Goal: Information Seeking & Learning: Find specific fact

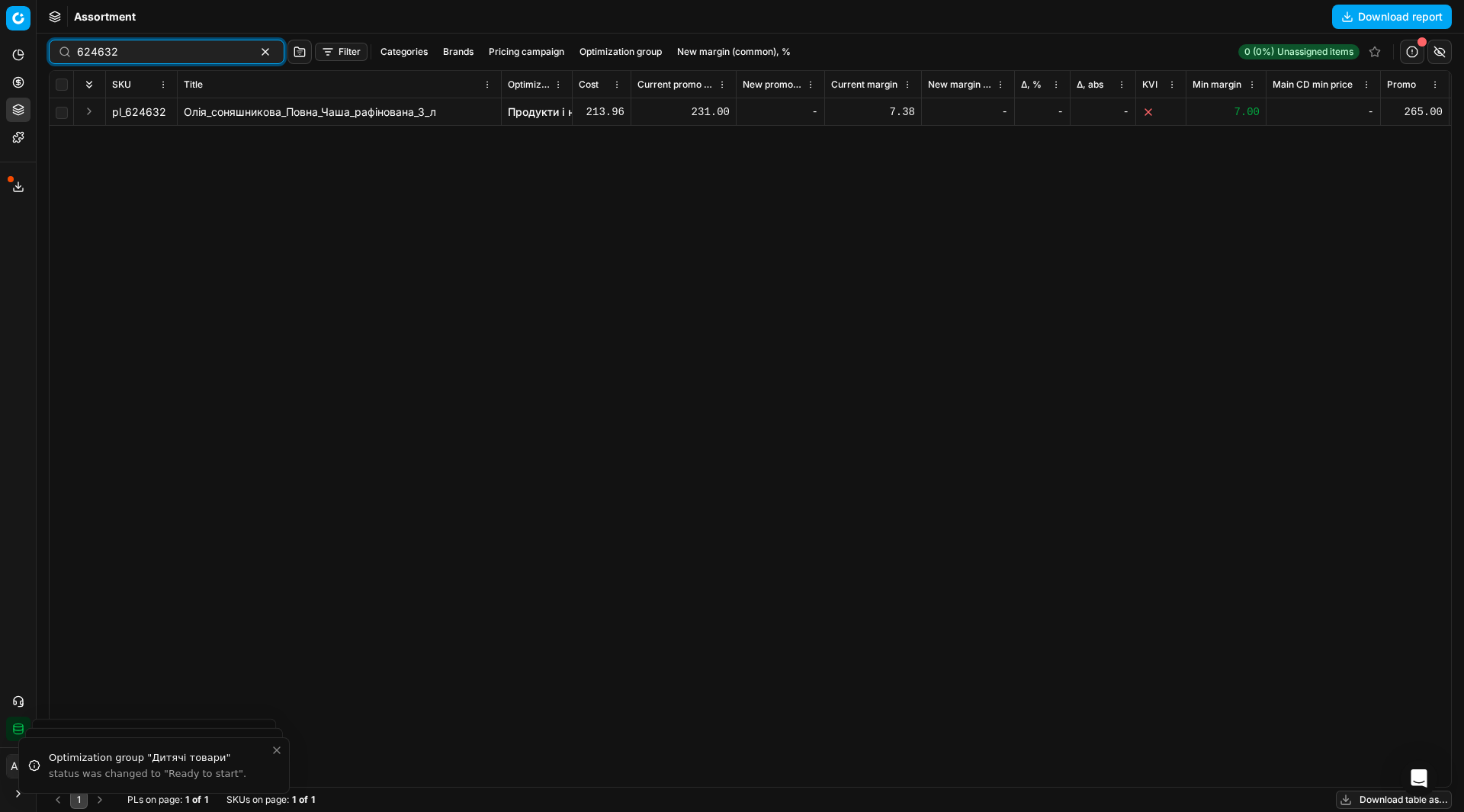
paste input "787356"
type input "787356"
click at [127, 52] on input "787356" at bounding box center [161, 51] width 167 height 16
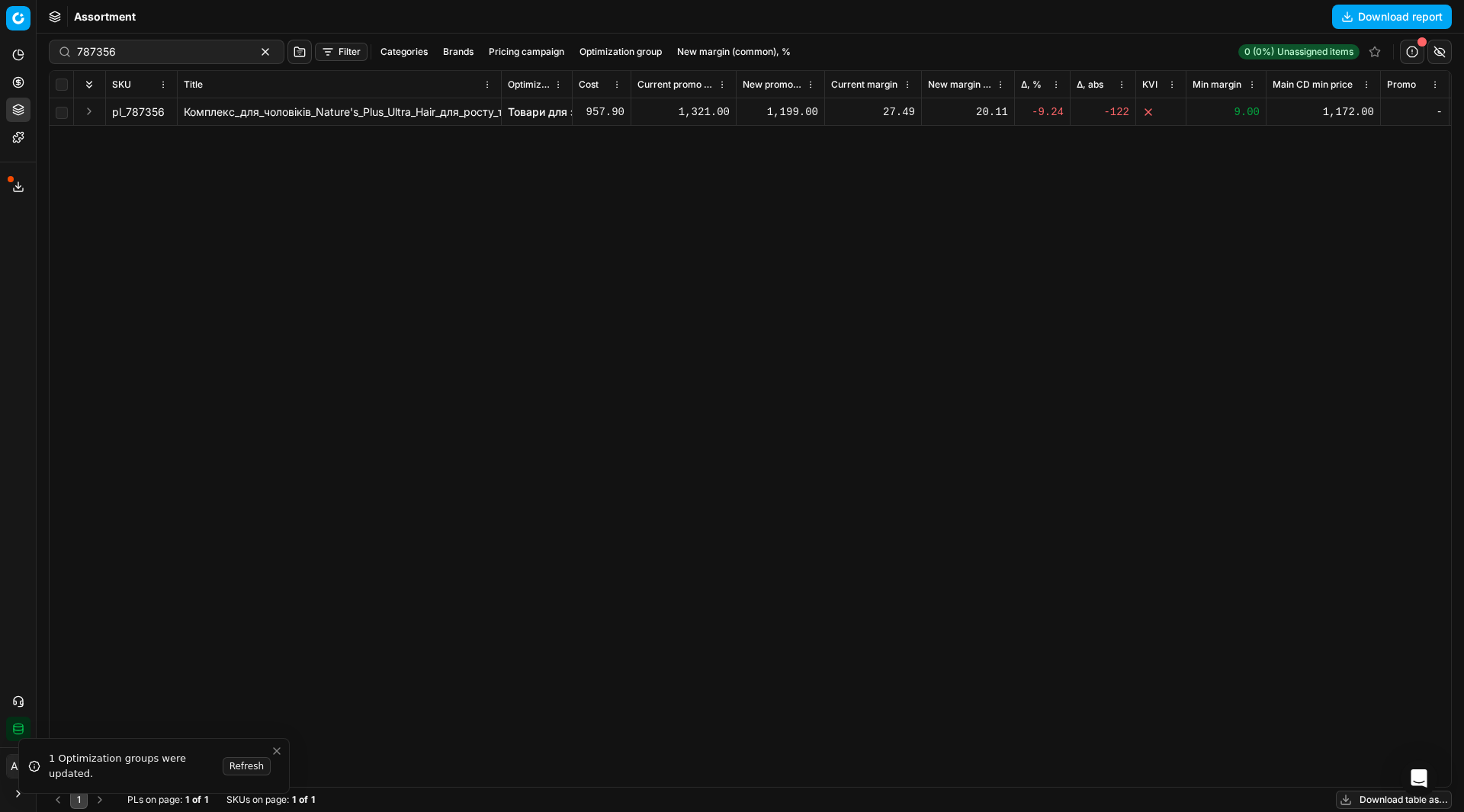
click at [216, 421] on div "pl_787356 Комплекс_для_чоловіків_Nature's_Plus_Ultra_Hair_для_росту_та_оздоровл…" at bounding box center [750, 442] width 1401 height 689
click at [163, 53] on input "787356" at bounding box center [161, 51] width 167 height 16
paste input "496048"
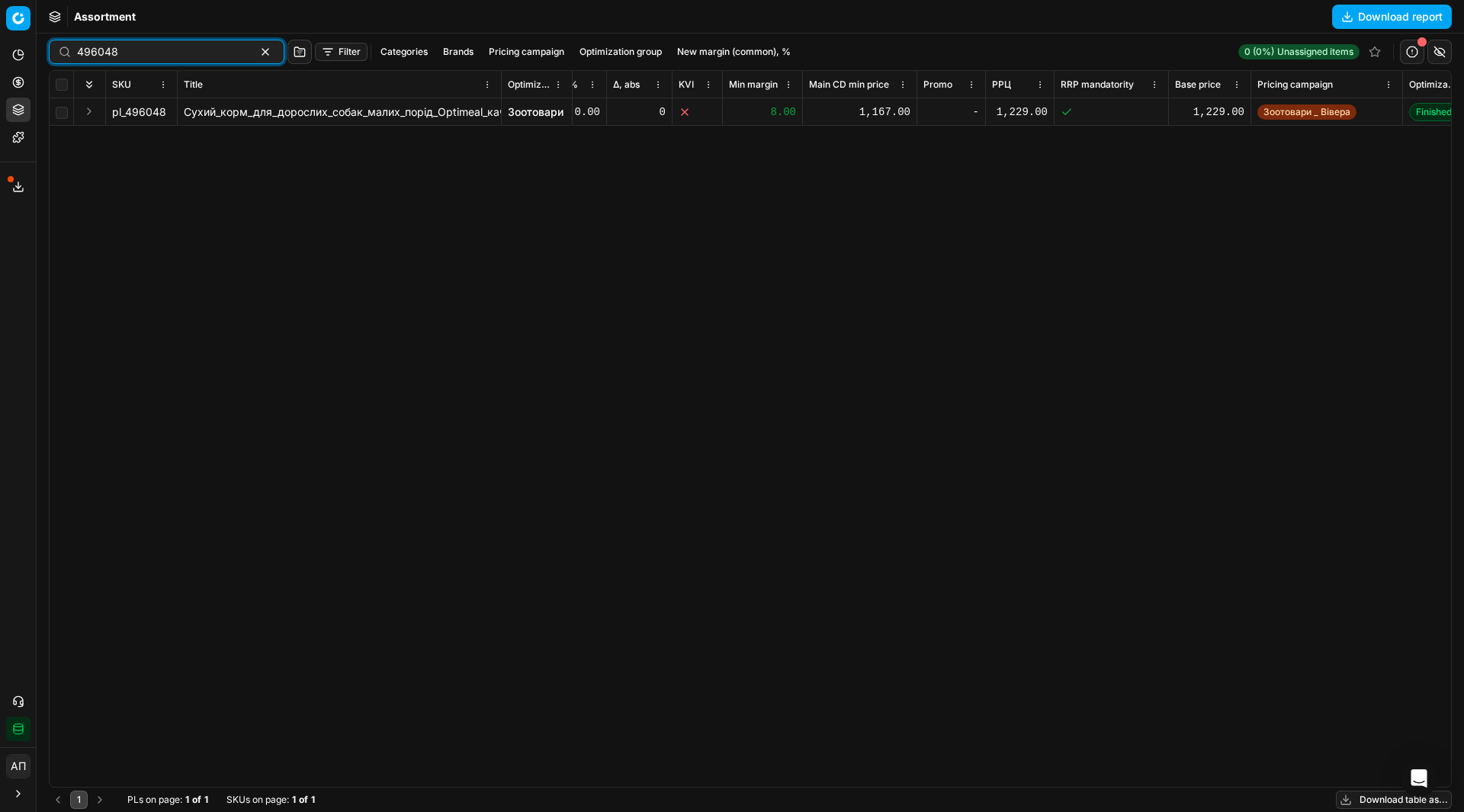
scroll to position [0, 473]
type input "496048"
click at [1281, 113] on span "Зоотовари _ Вівера" at bounding box center [1298, 112] width 99 height 16
click at [543, 109] on link "Зоотовари" at bounding box center [535, 112] width 56 height 16
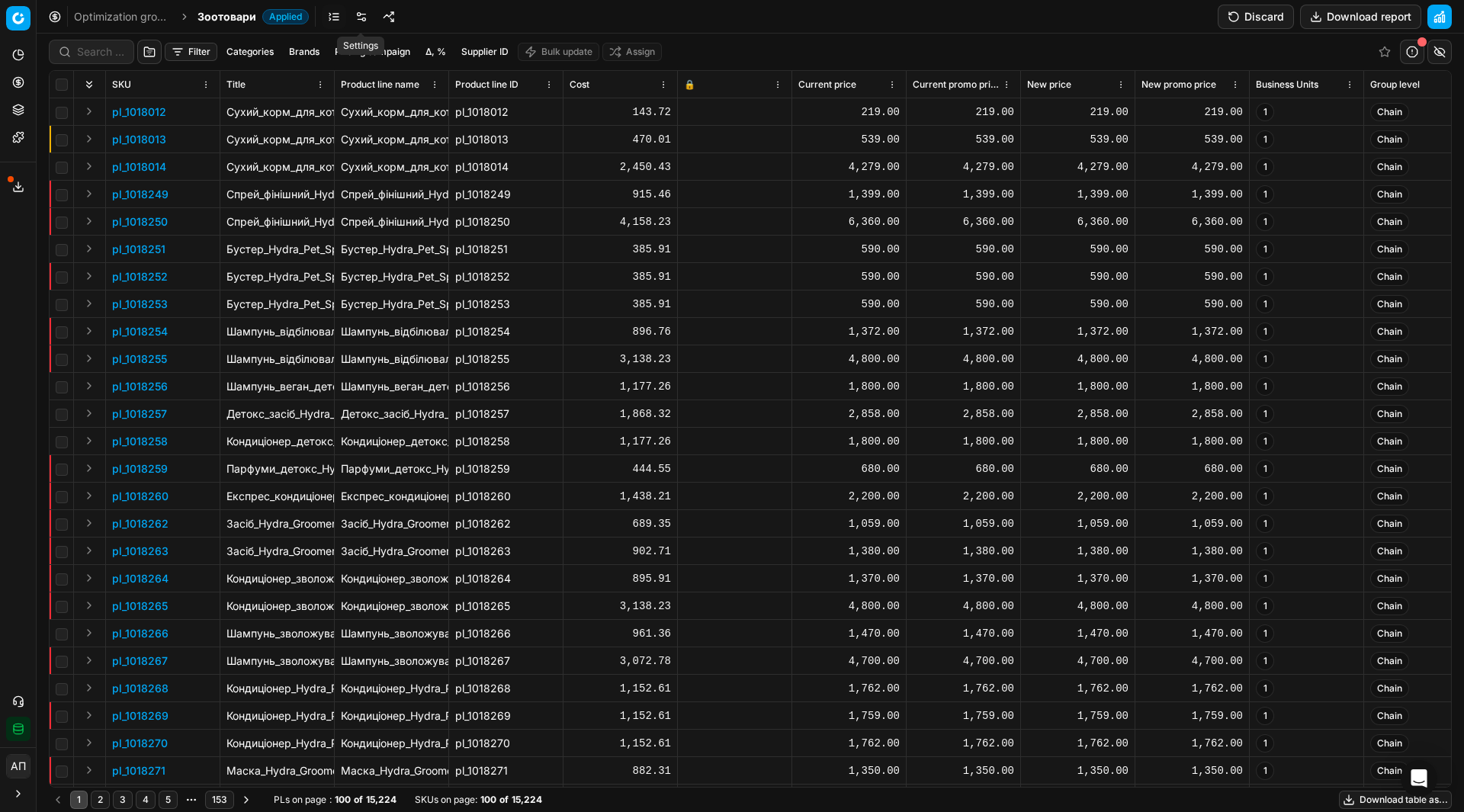
click at [369, 25] on link at bounding box center [361, 17] width 25 height 25
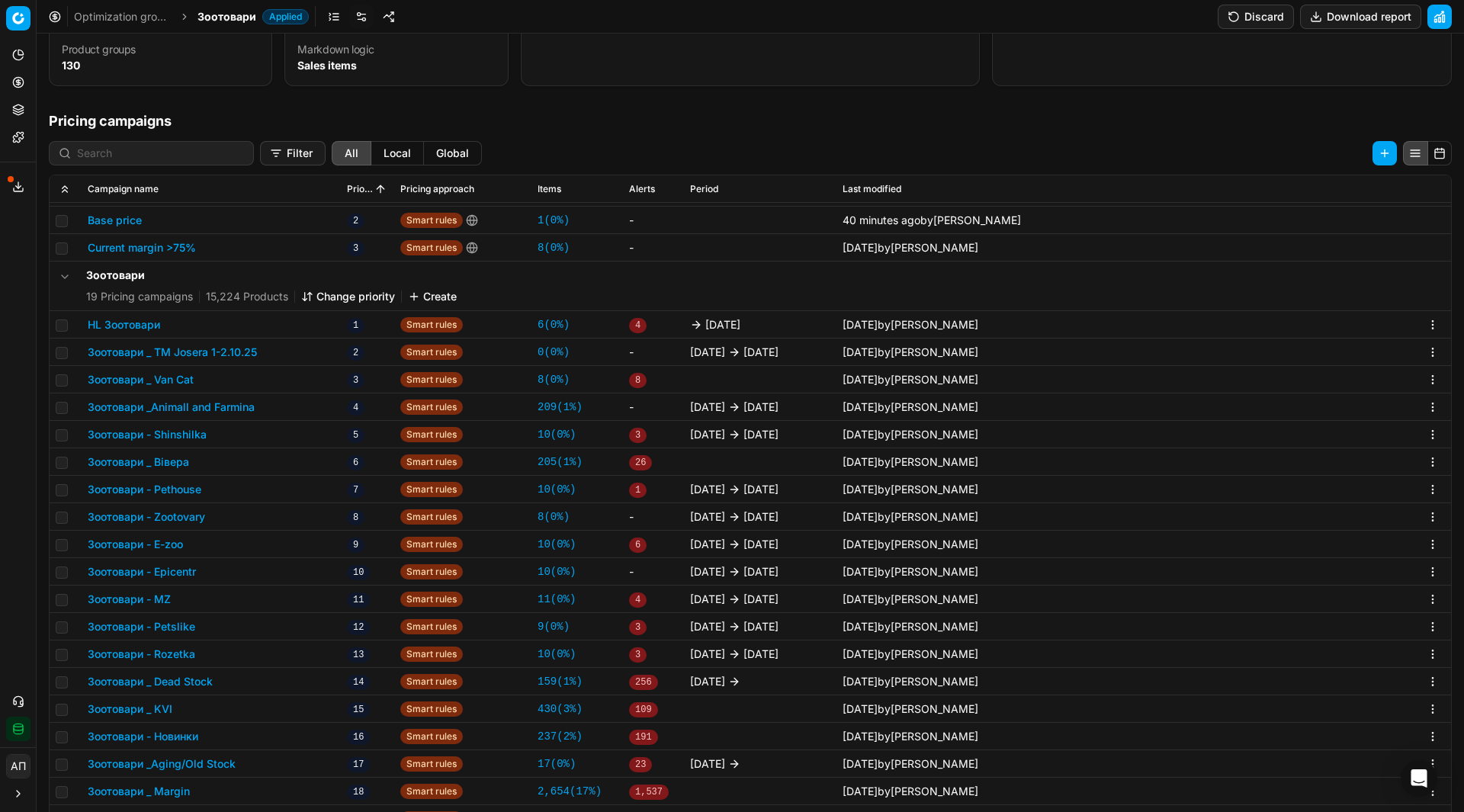
scroll to position [203, 0]
click at [165, 467] on button "Зоотовари _ Вівера" at bounding box center [138, 461] width 101 height 16
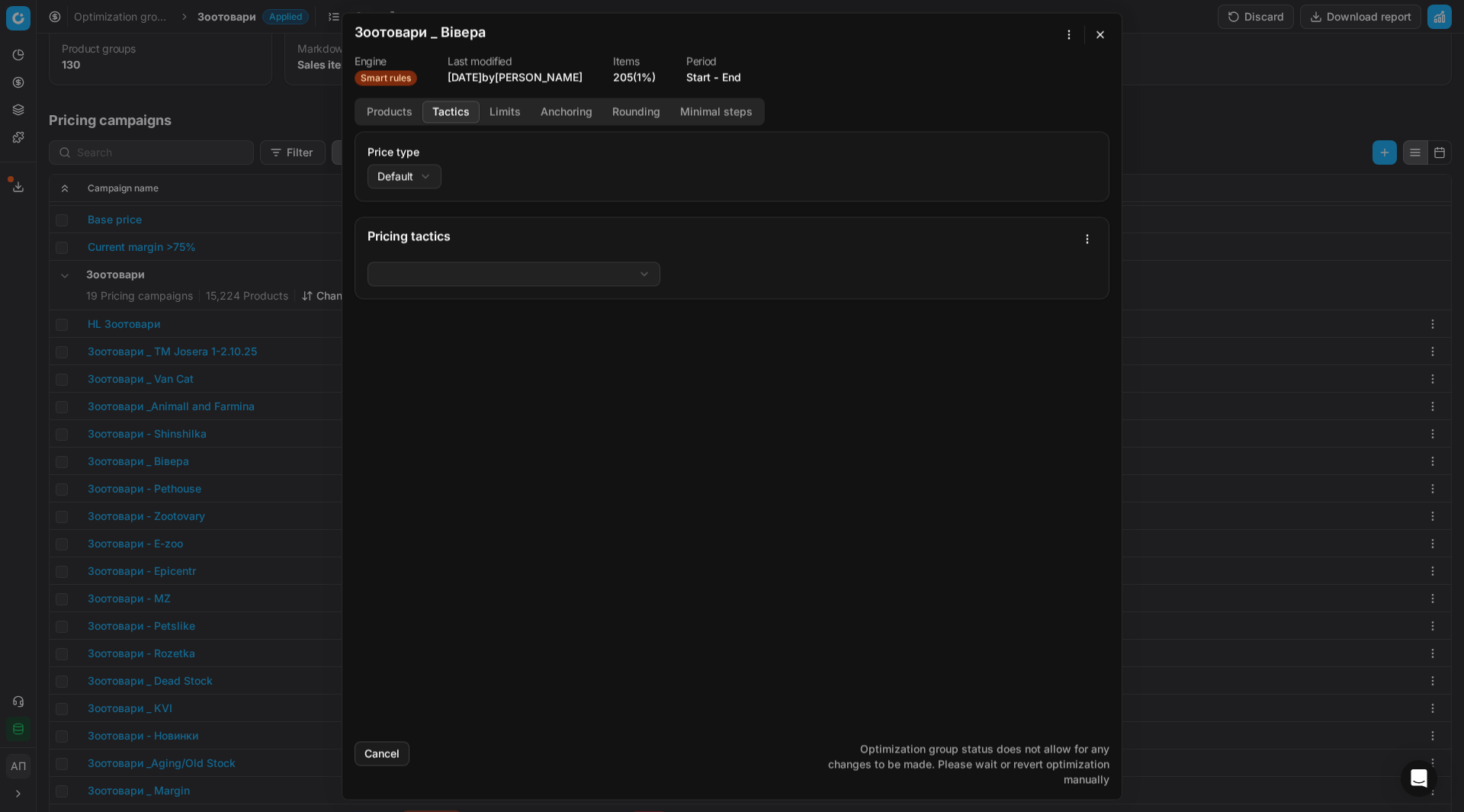
click at [451, 120] on button "Tactics" at bounding box center [451, 111] width 57 height 22
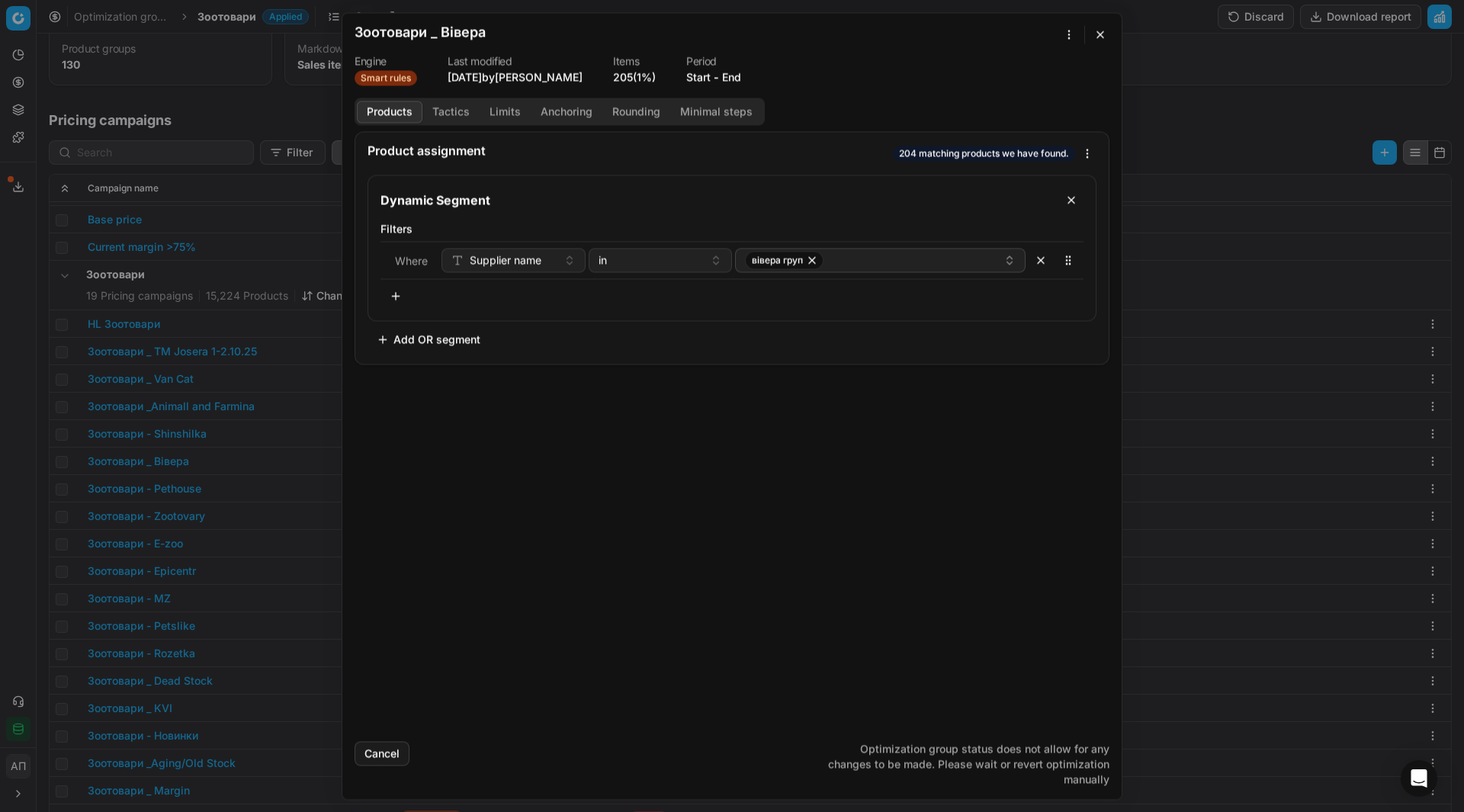
click at [405, 112] on button "Products" at bounding box center [389, 111] width 65 height 22
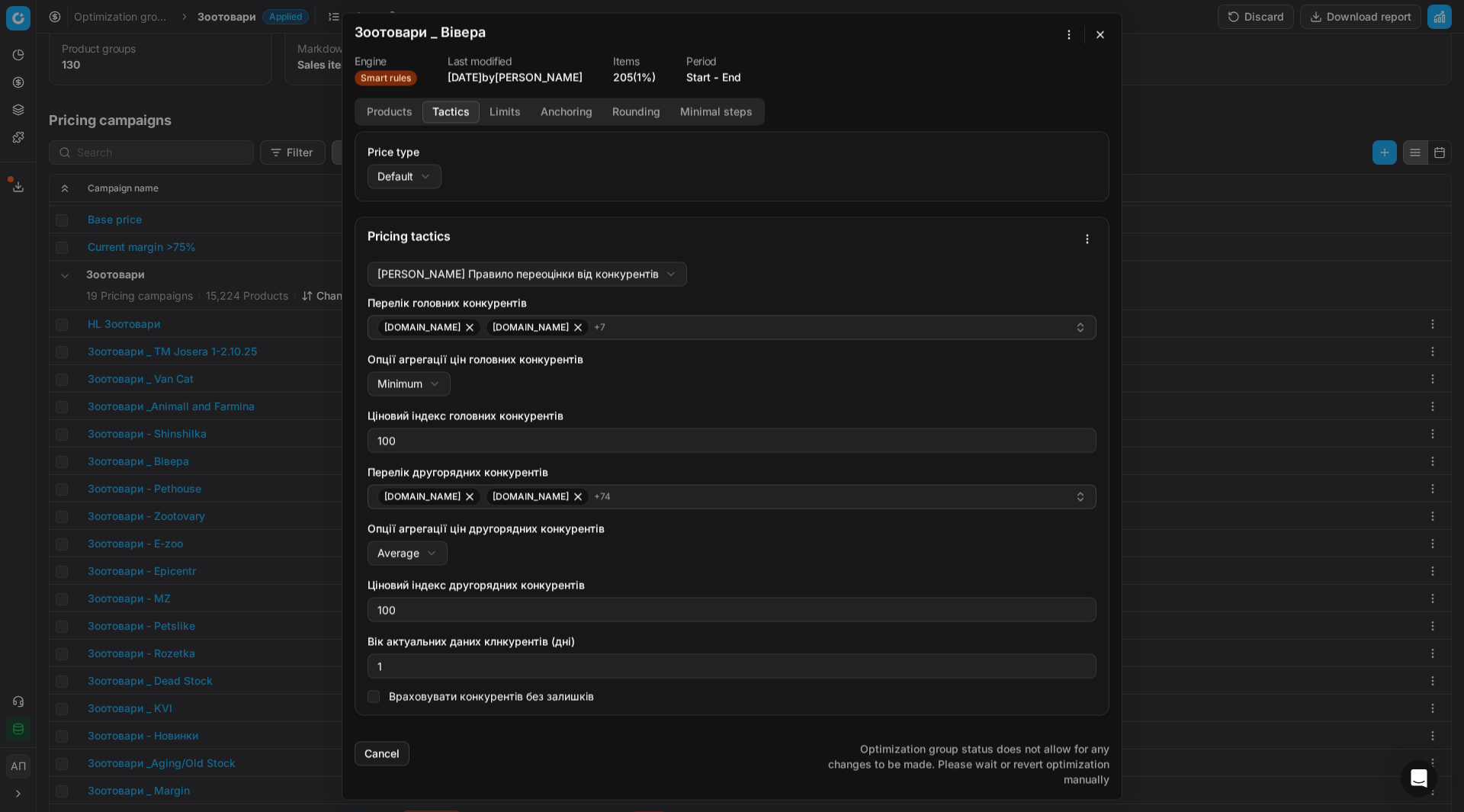
click at [460, 116] on button "Tactics" at bounding box center [451, 111] width 57 height 22
click at [520, 122] on div "Products Tactics Limits Anchoring Rounding Minimal steps" at bounding box center [560, 111] width 410 height 28
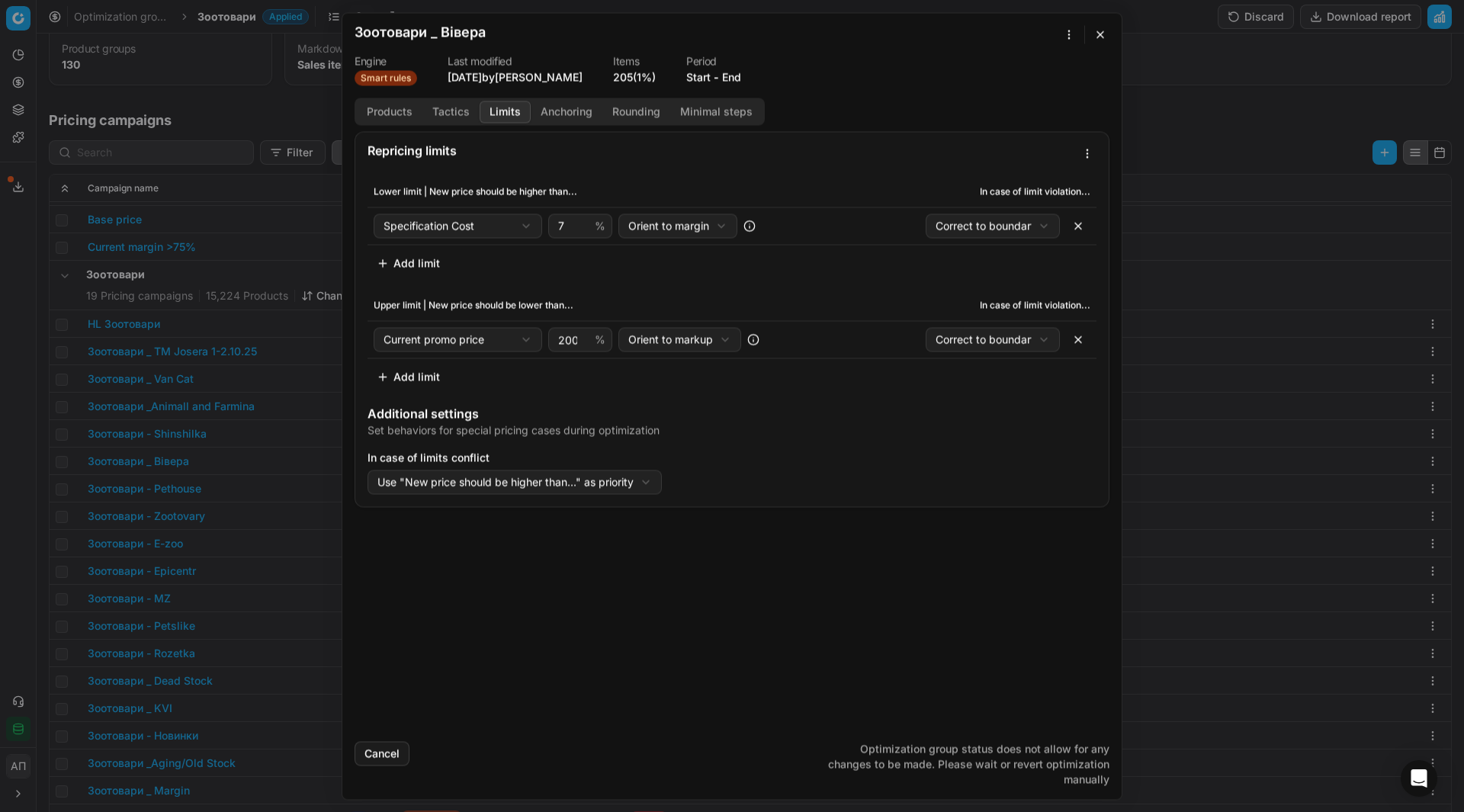
click at [514, 119] on button "Limits" at bounding box center [505, 111] width 51 height 22
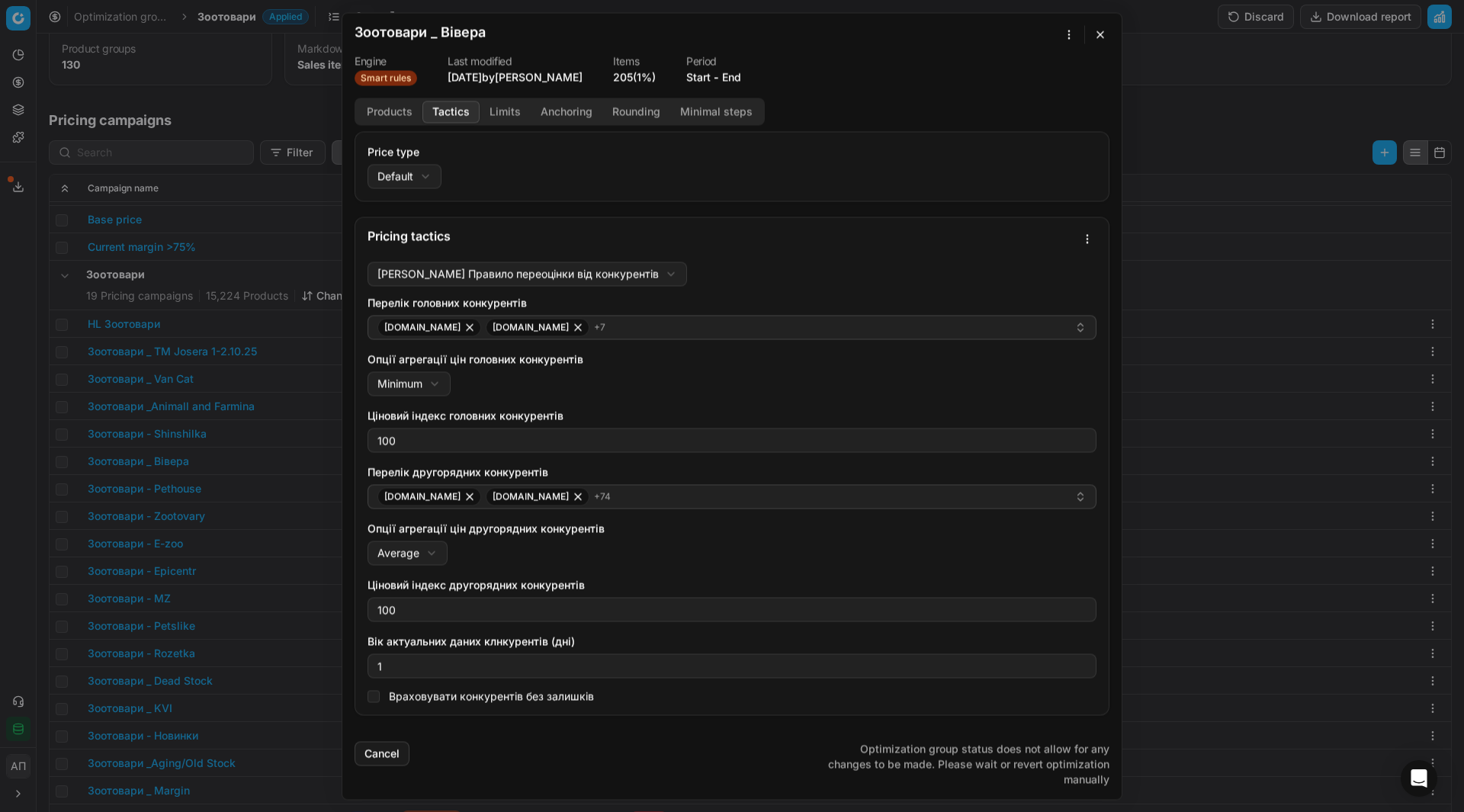
click at [471, 115] on button "Tactics" at bounding box center [451, 111] width 57 height 22
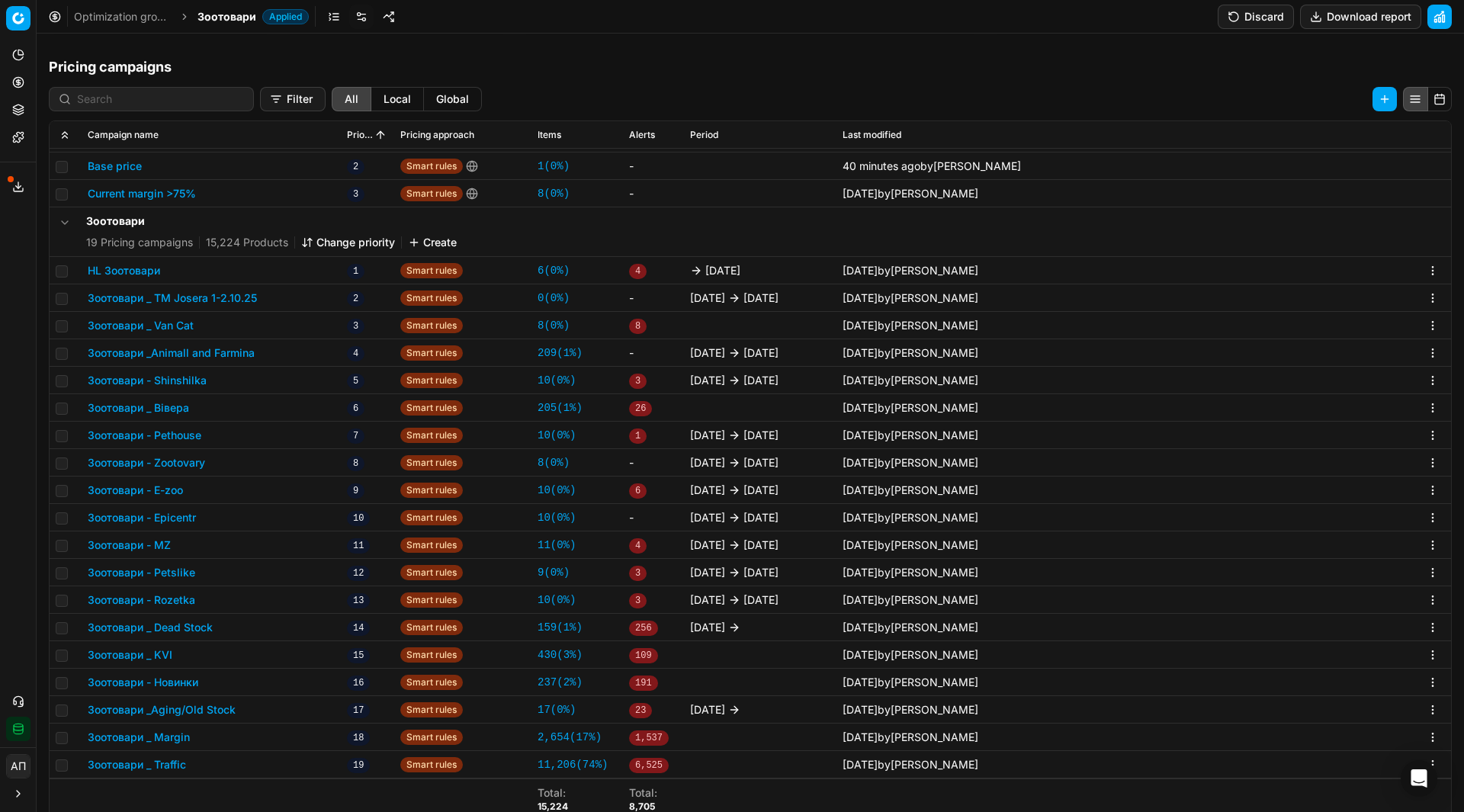
scroll to position [276, 0]
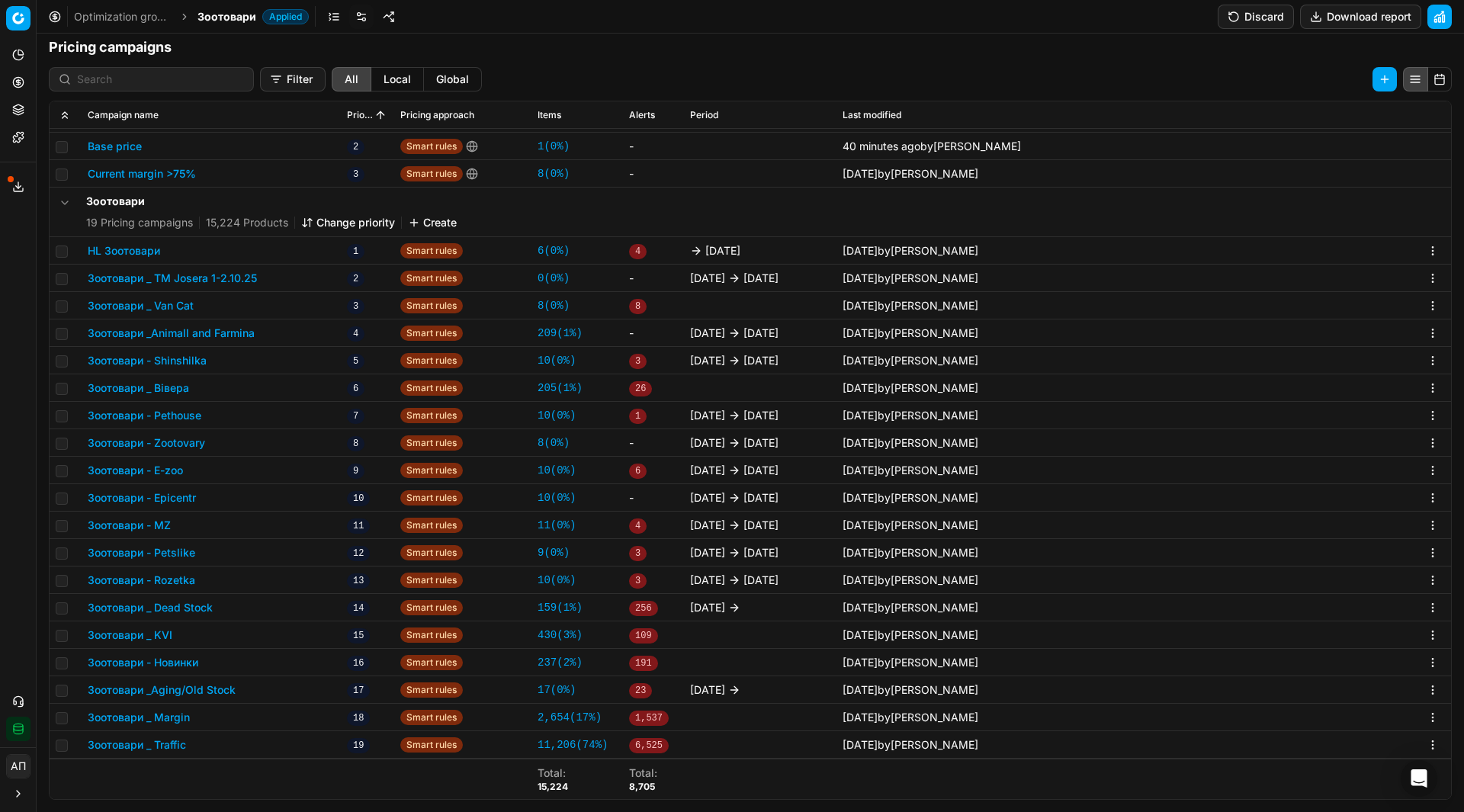
click at [179, 313] on button "Зоотовари _ Van Cat" at bounding box center [140, 305] width 106 height 16
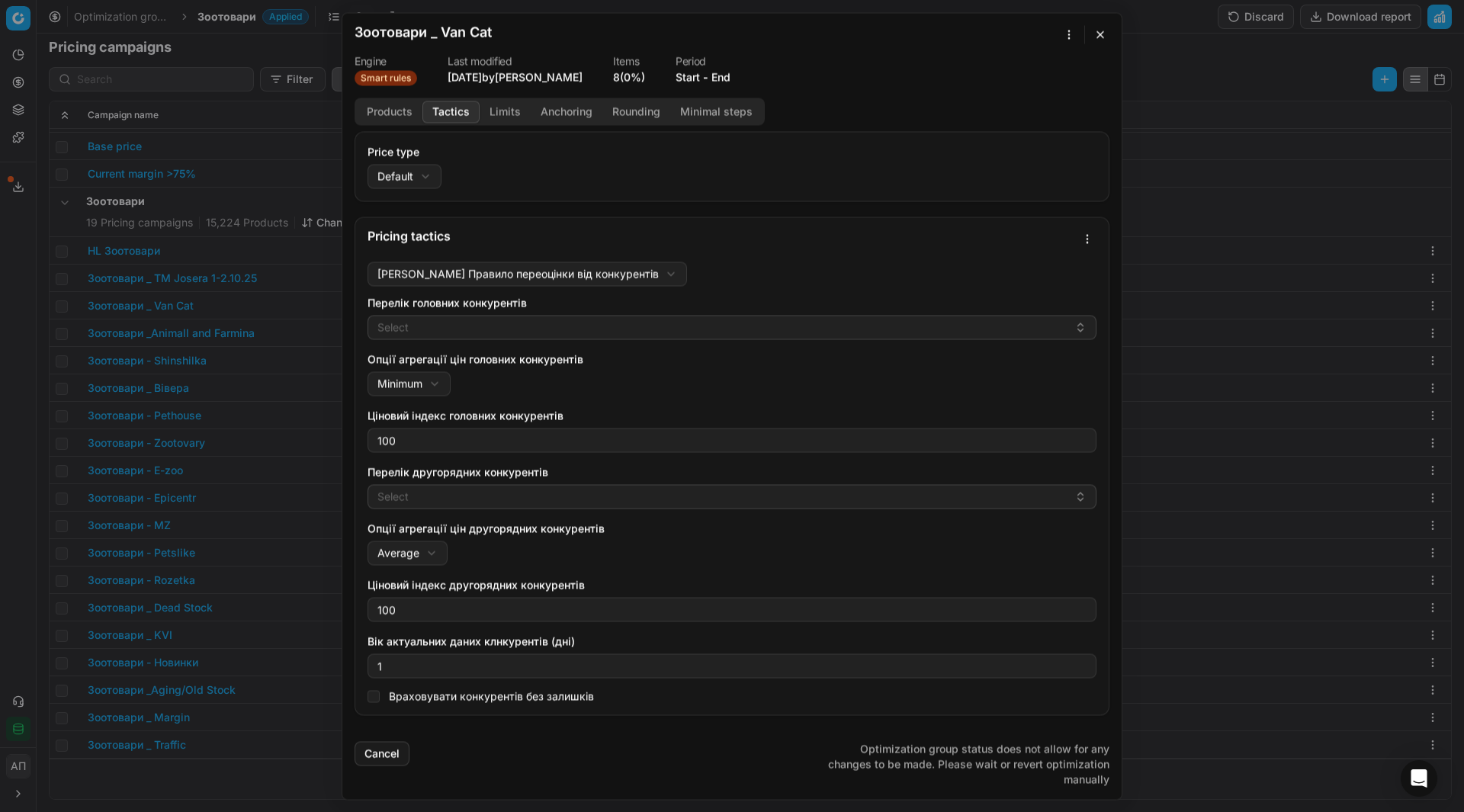
click at [470, 115] on button "Tactics" at bounding box center [451, 111] width 57 height 22
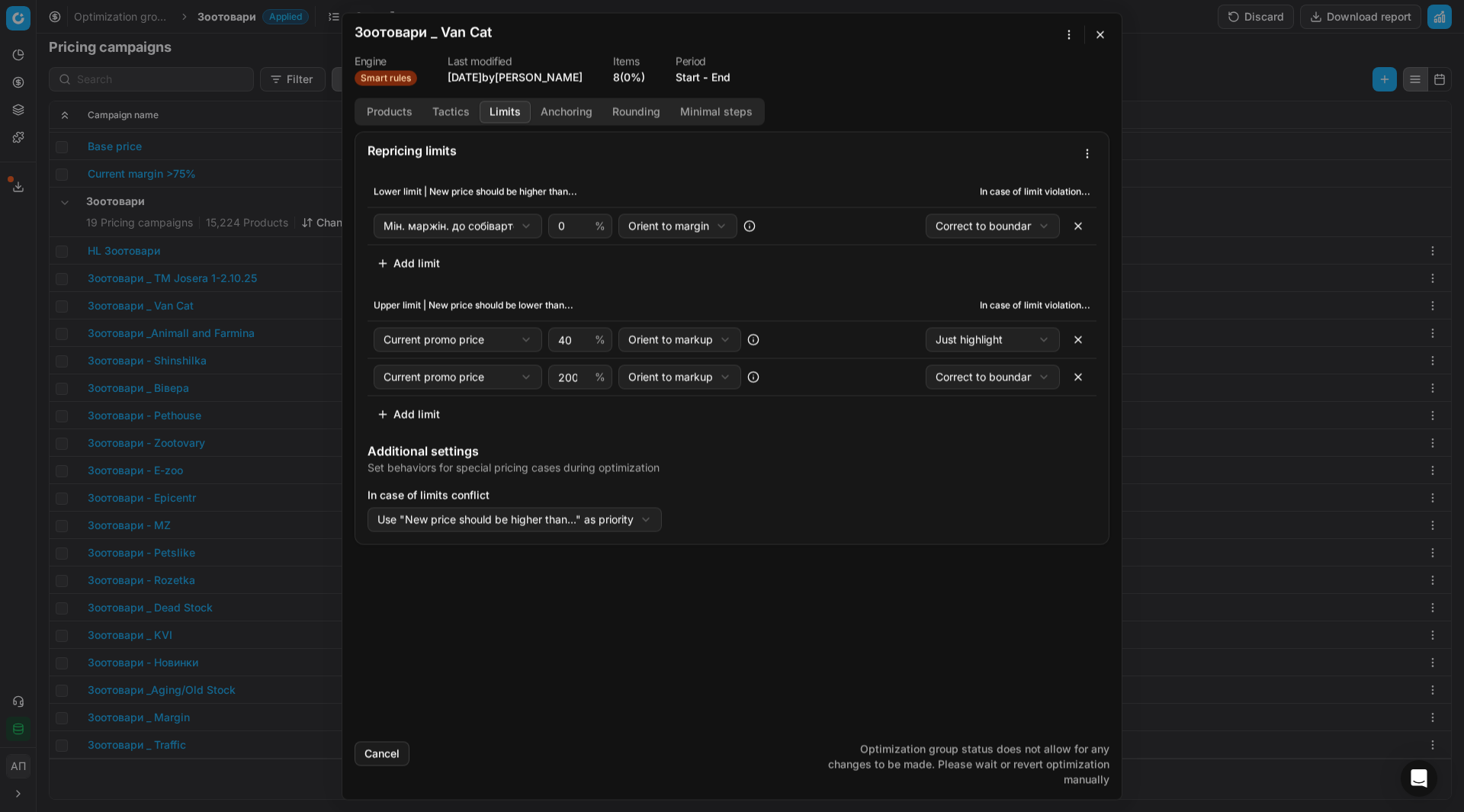
click at [508, 115] on button "Limits" at bounding box center [505, 111] width 51 height 22
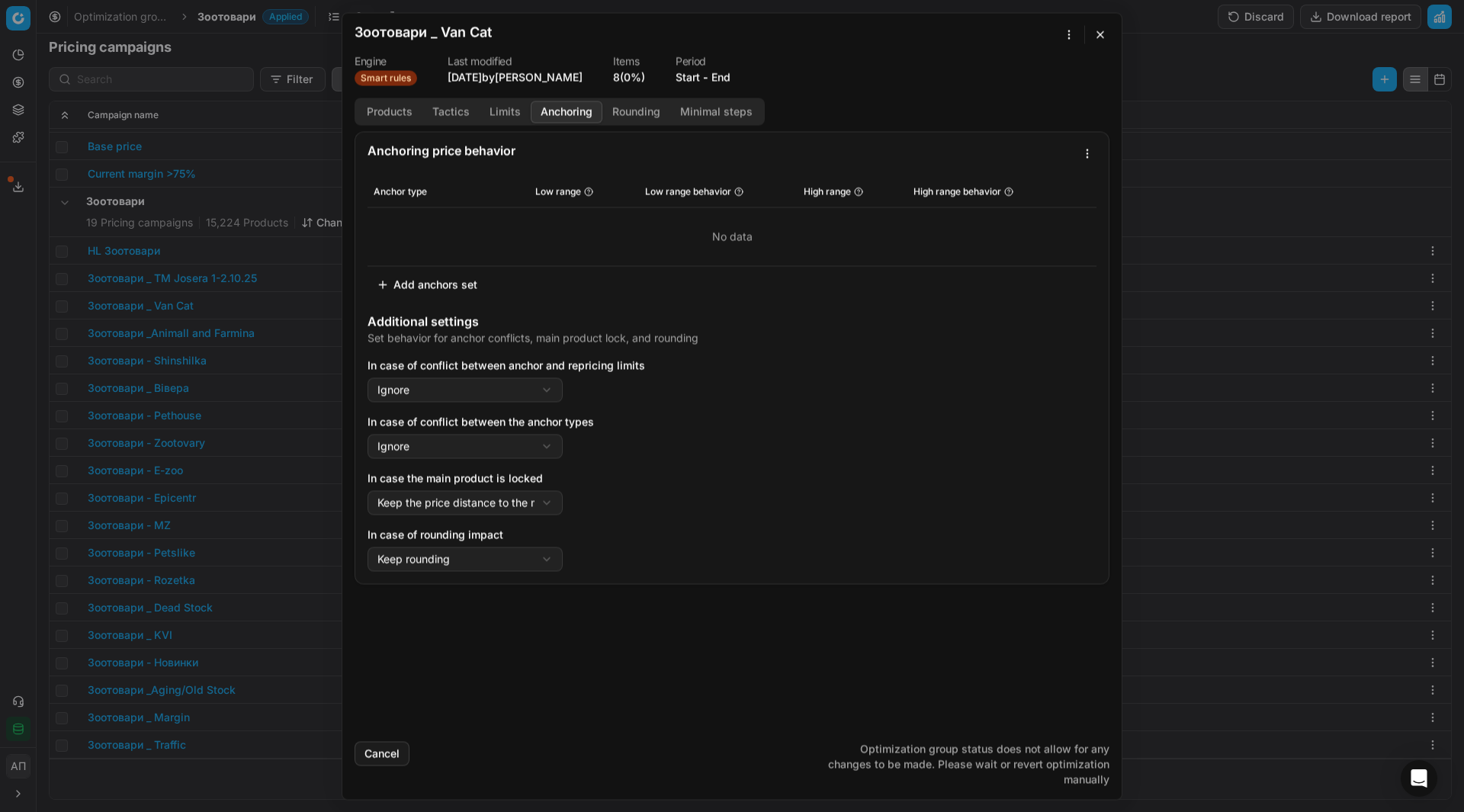
click at [556, 114] on button "Anchoring" at bounding box center [566, 111] width 72 height 22
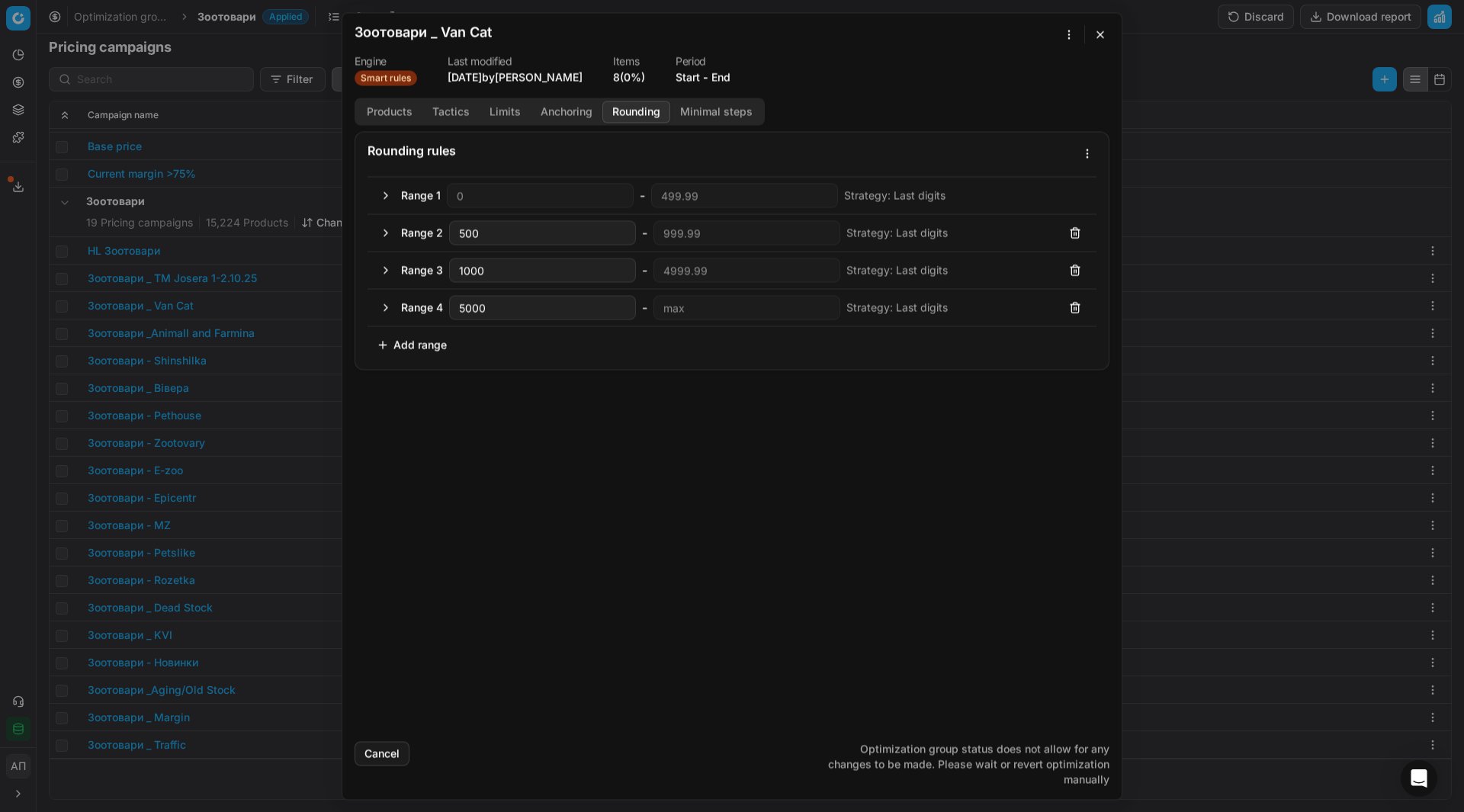
click at [635, 110] on button "Rounding" at bounding box center [636, 111] width 68 height 22
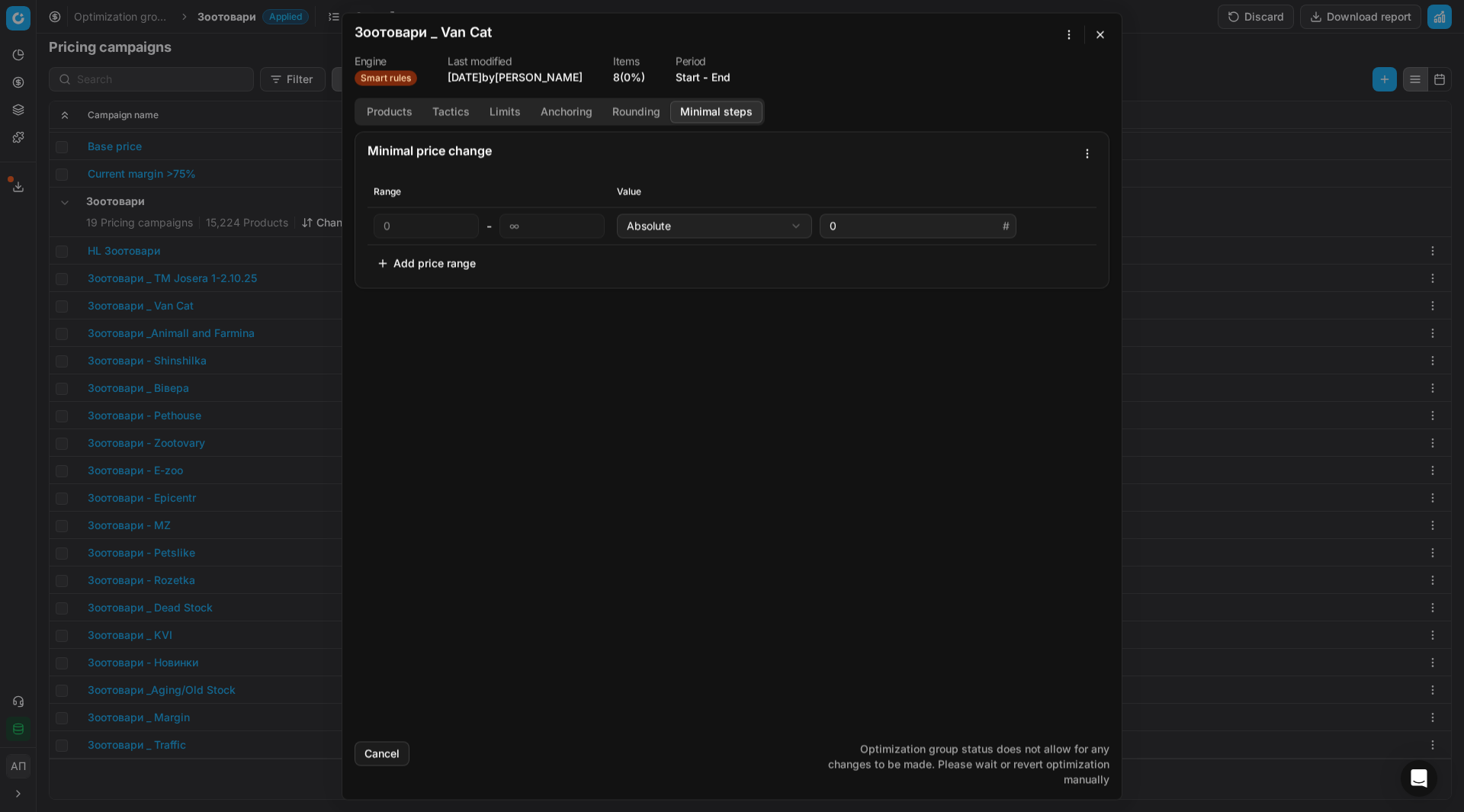
click at [713, 110] on button "Minimal steps" at bounding box center [716, 111] width 92 height 22
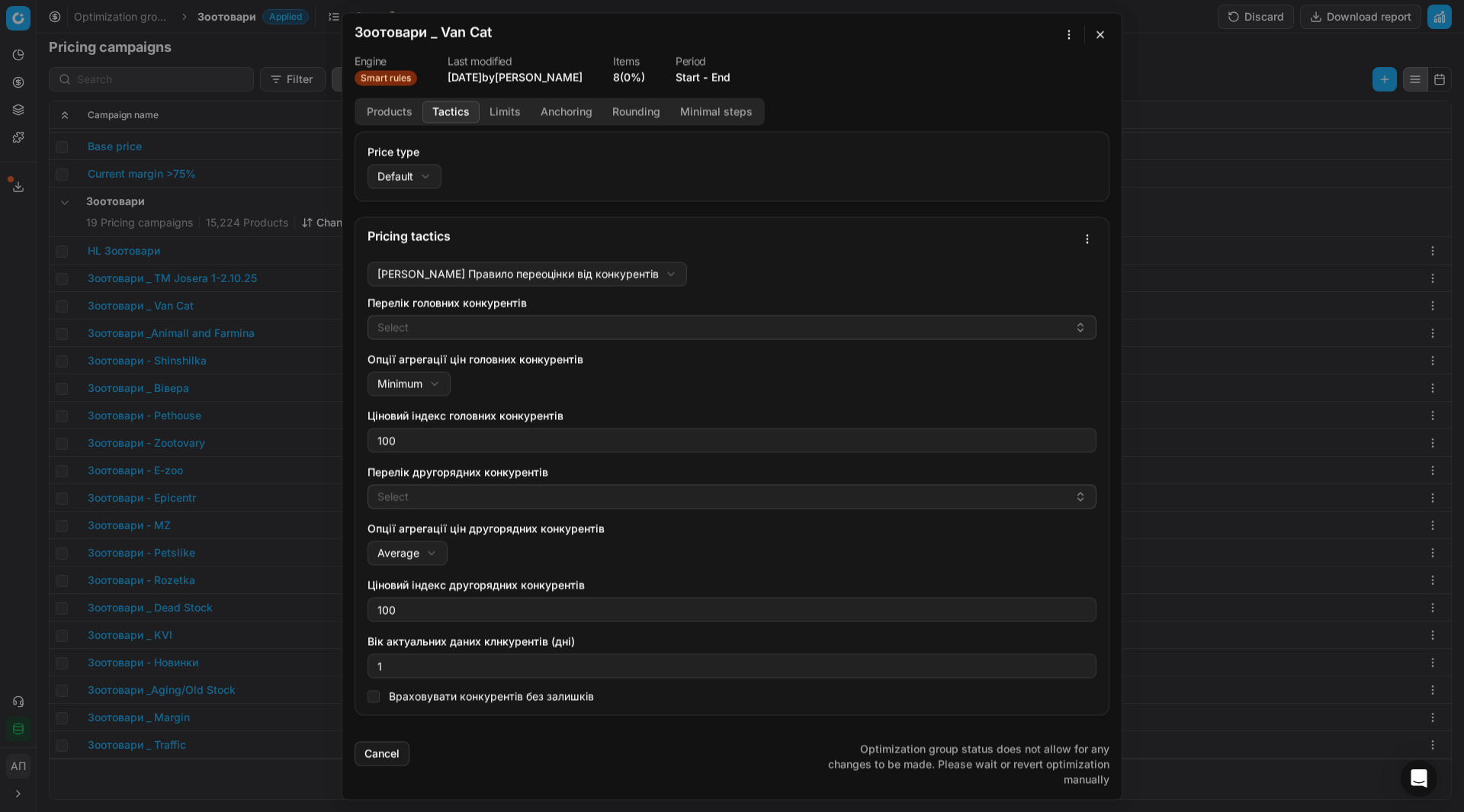
click at [459, 120] on button "Tactics" at bounding box center [451, 111] width 57 height 22
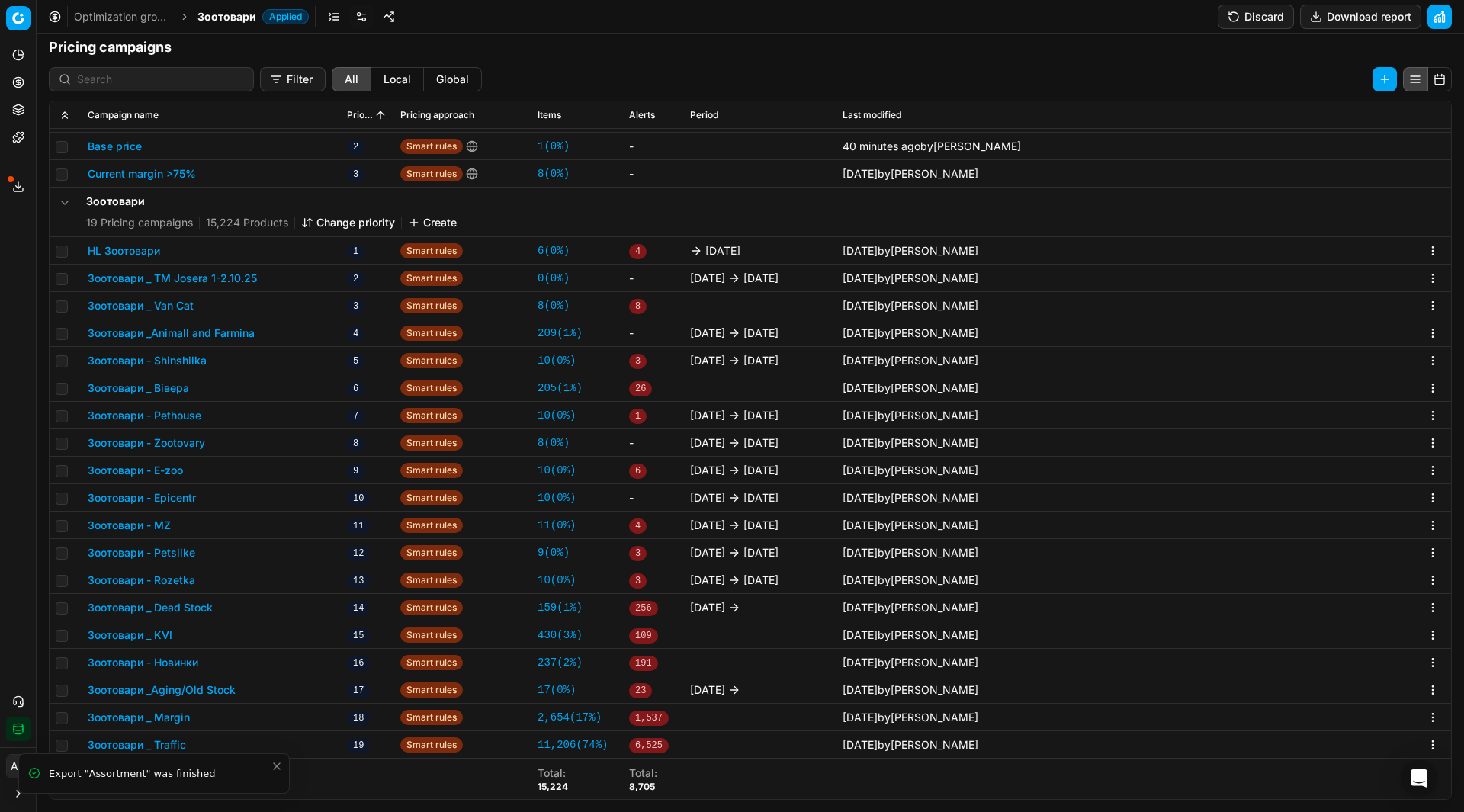
click at [10, 395] on div "Analytics Pricing Product portfolio Templates Export service 9 Contact support …" at bounding box center [17, 392] width 36 height 711
click at [341, 12] on link at bounding box center [334, 17] width 25 height 25
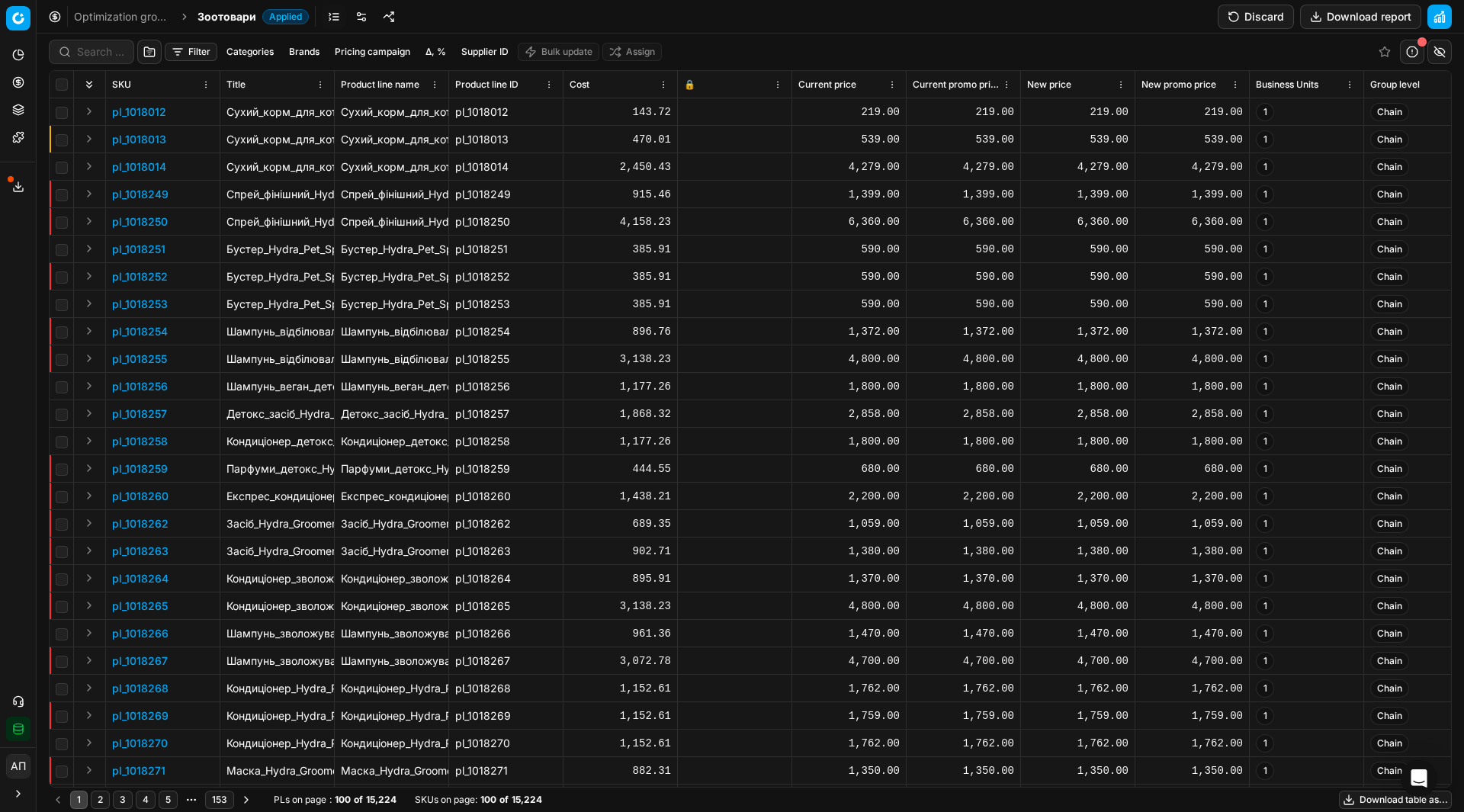
click at [110, 64] on div "Filter Categories Brands Pricing campaign Δ, % Supplier ID Bulk update Assign" at bounding box center [750, 51] width 1403 height 37
click at [101, 57] on input at bounding box center [100, 51] width 47 height 16
paste input "496048"
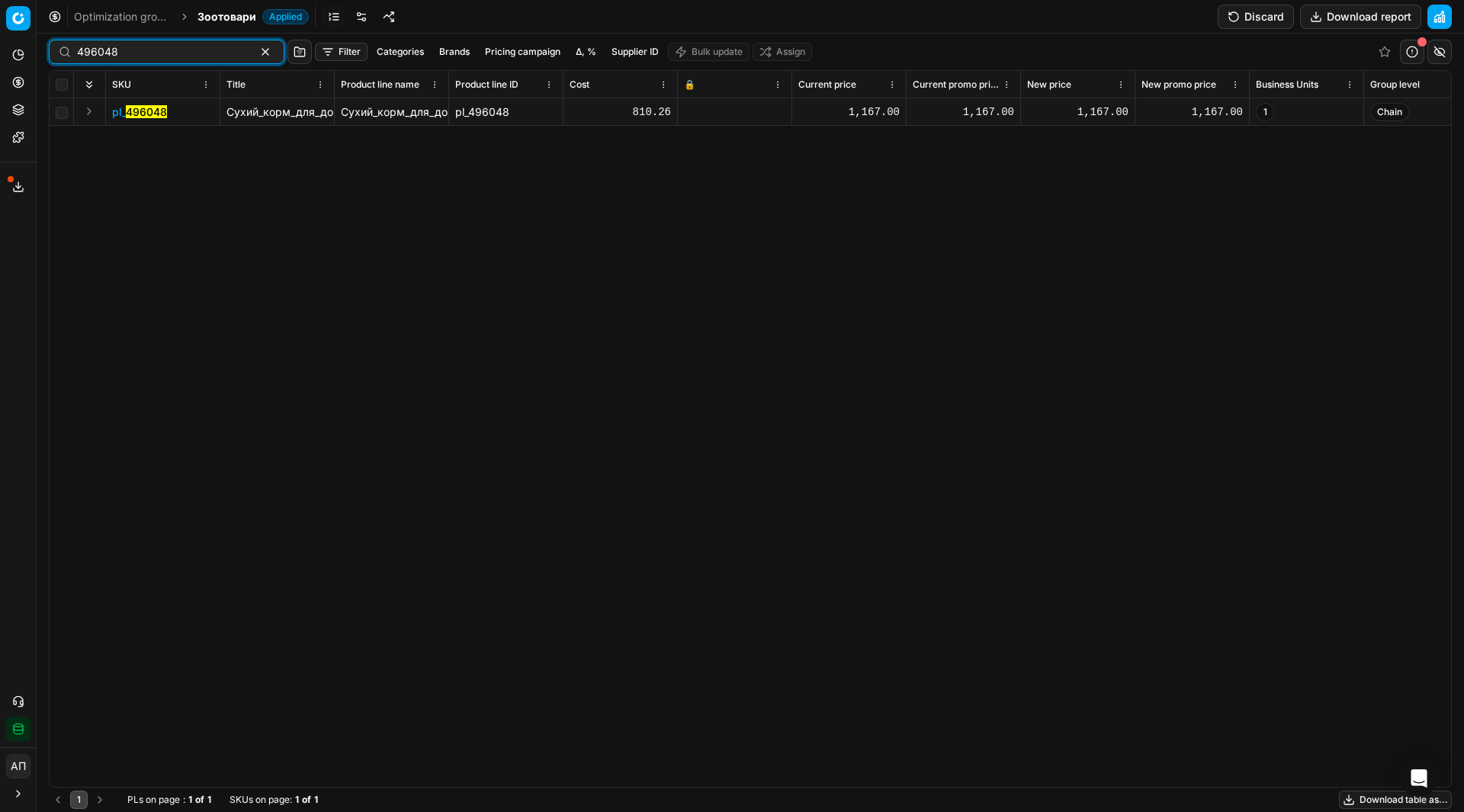
type input "496048"
click at [148, 111] on mark "496048" at bounding box center [146, 111] width 41 height 13
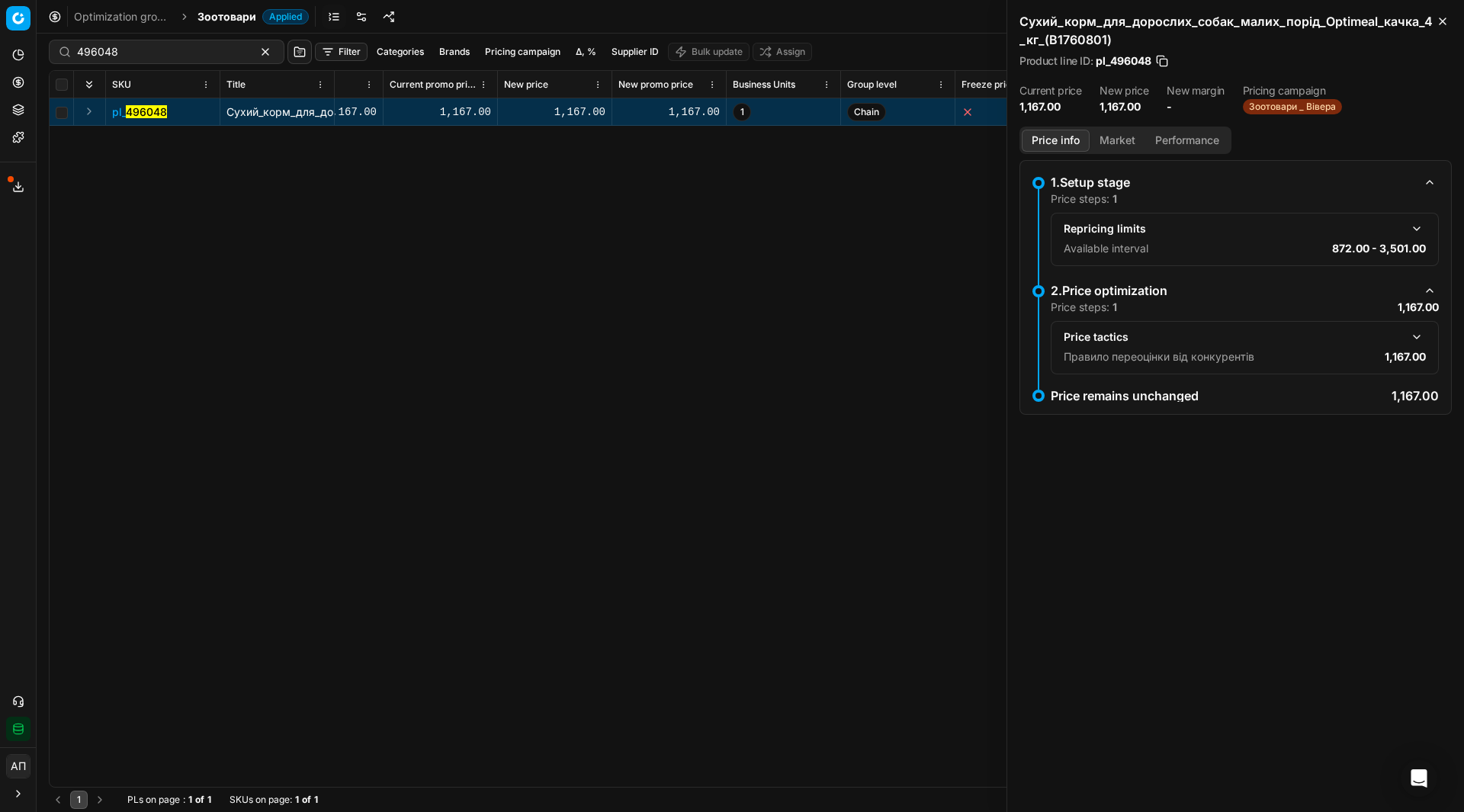
scroll to position [0, 524]
click at [1443, 20] on icon "button" at bounding box center [1442, 21] width 6 height 6
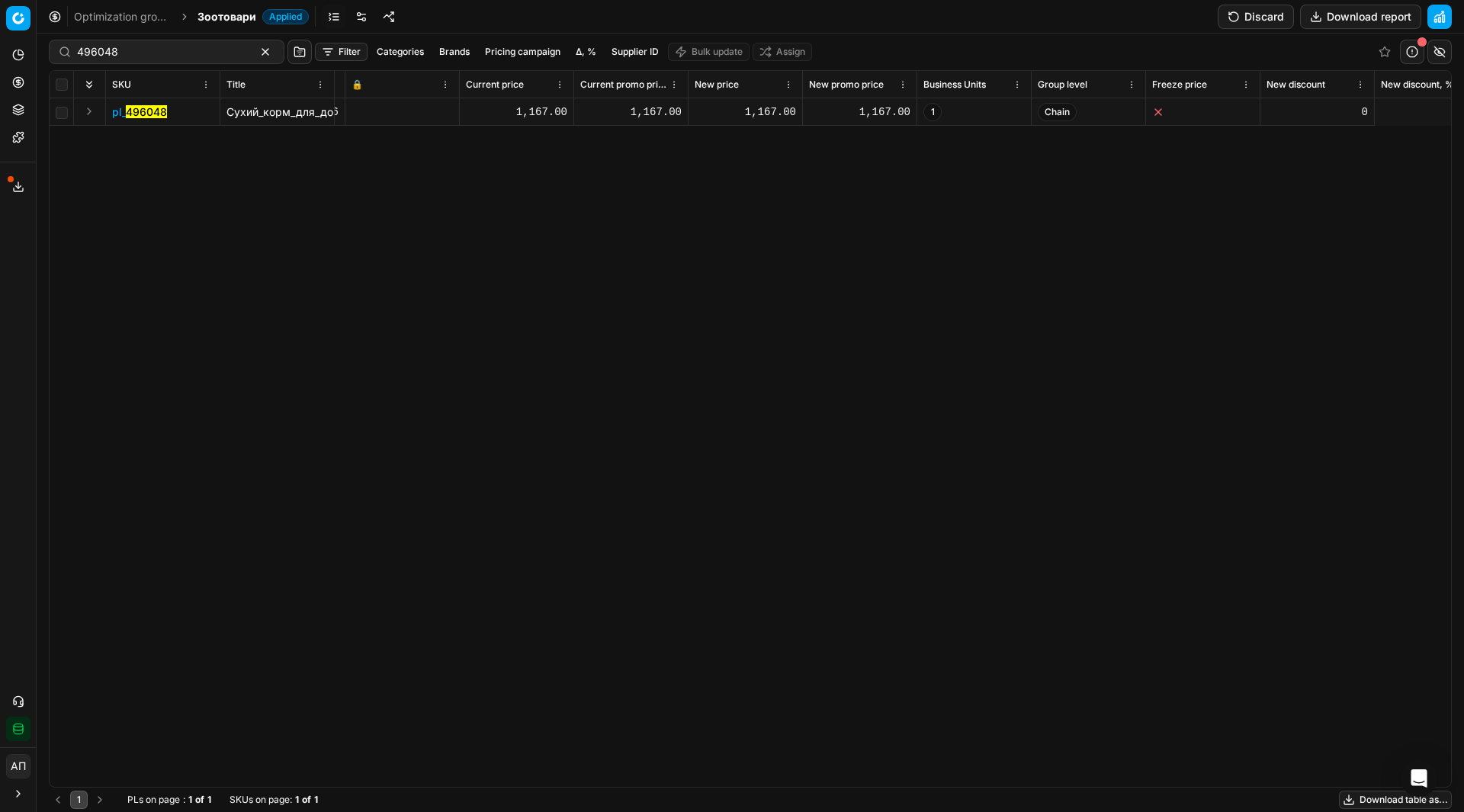
scroll to position [0, 0]
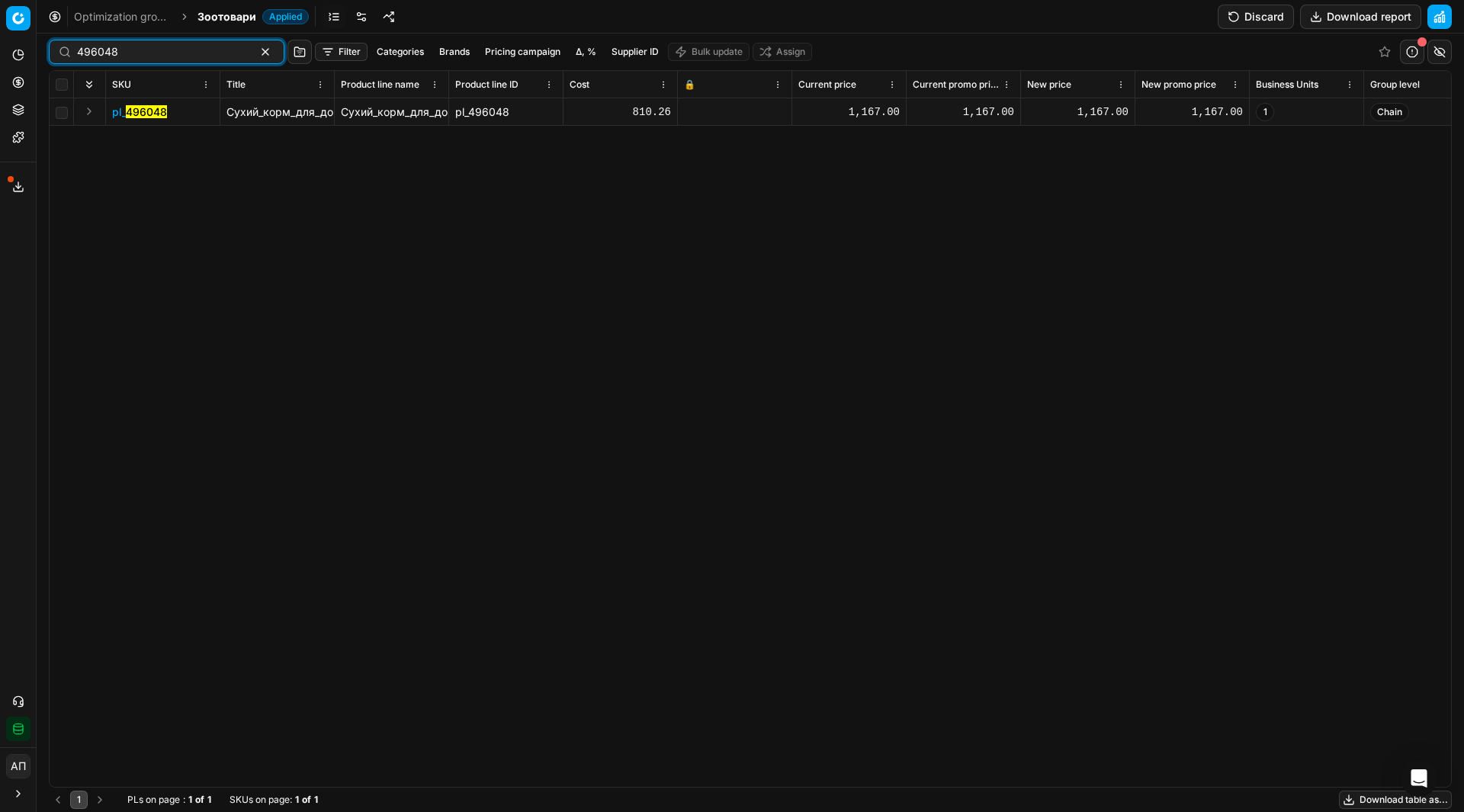
click at [194, 45] on input "496048" at bounding box center [161, 51] width 167 height 16
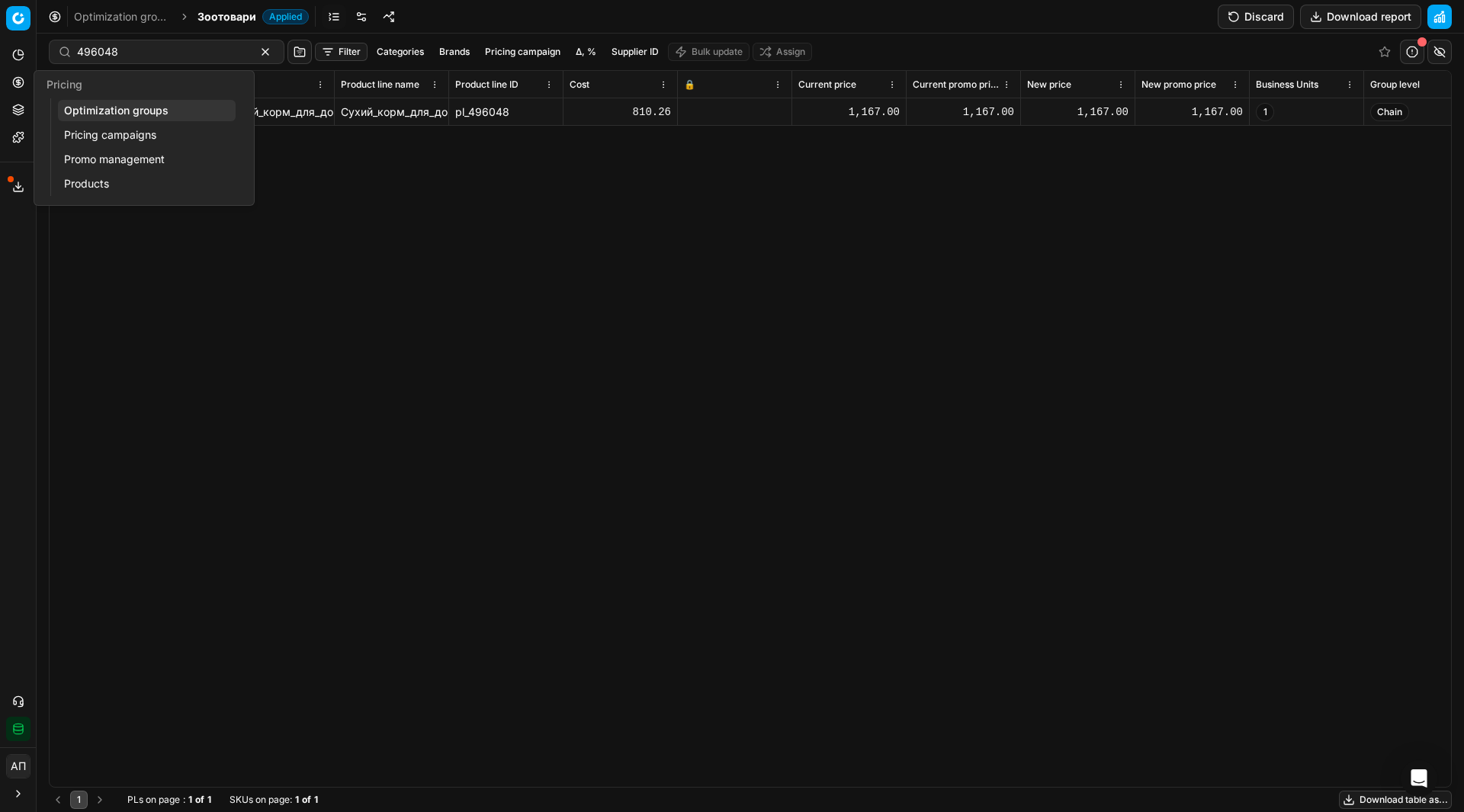
click at [96, 127] on link "Pricing campaigns" at bounding box center [146, 134] width 177 height 21
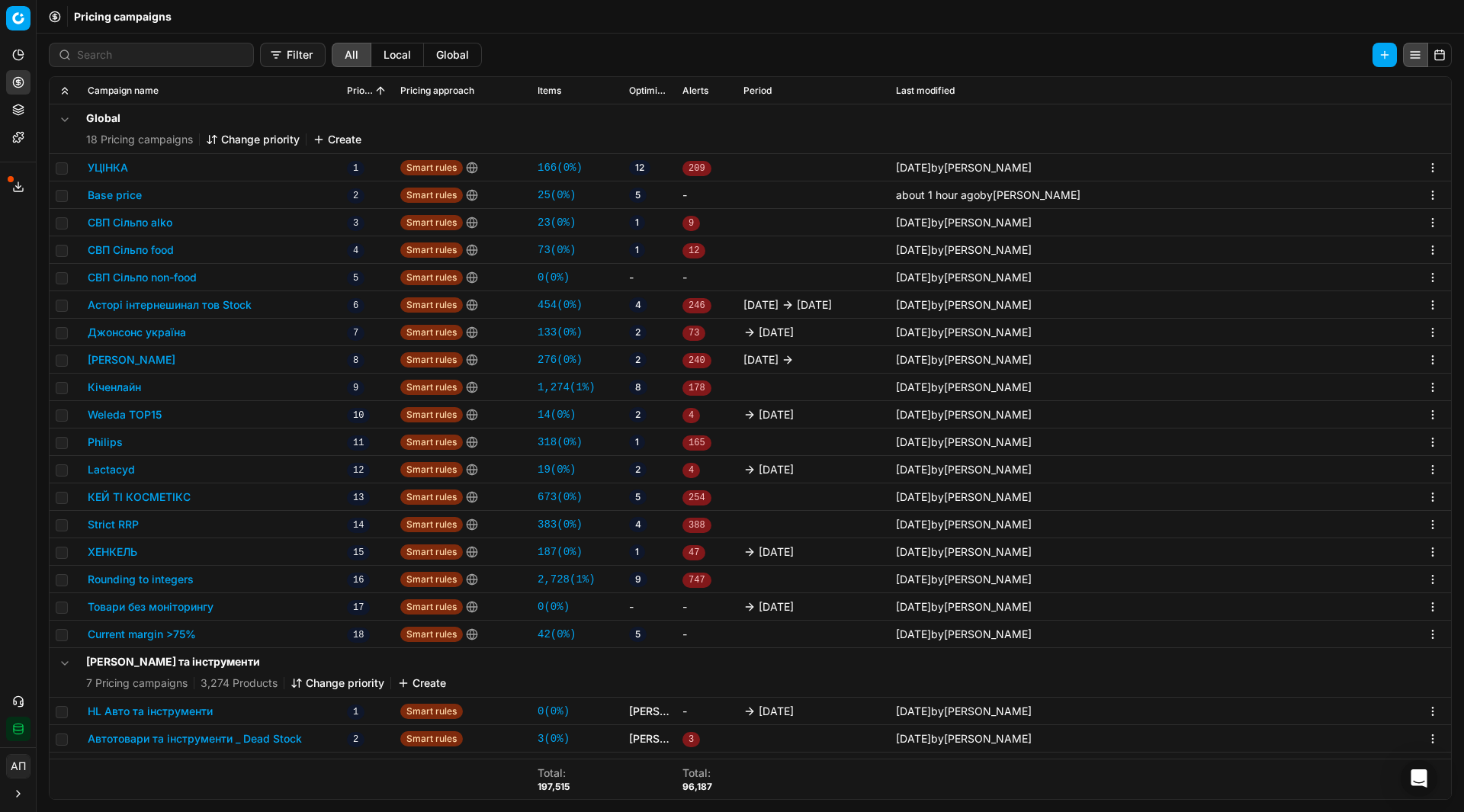
click at [546, 633] on link "42 ( 0% )" at bounding box center [556, 635] width 38 height 16
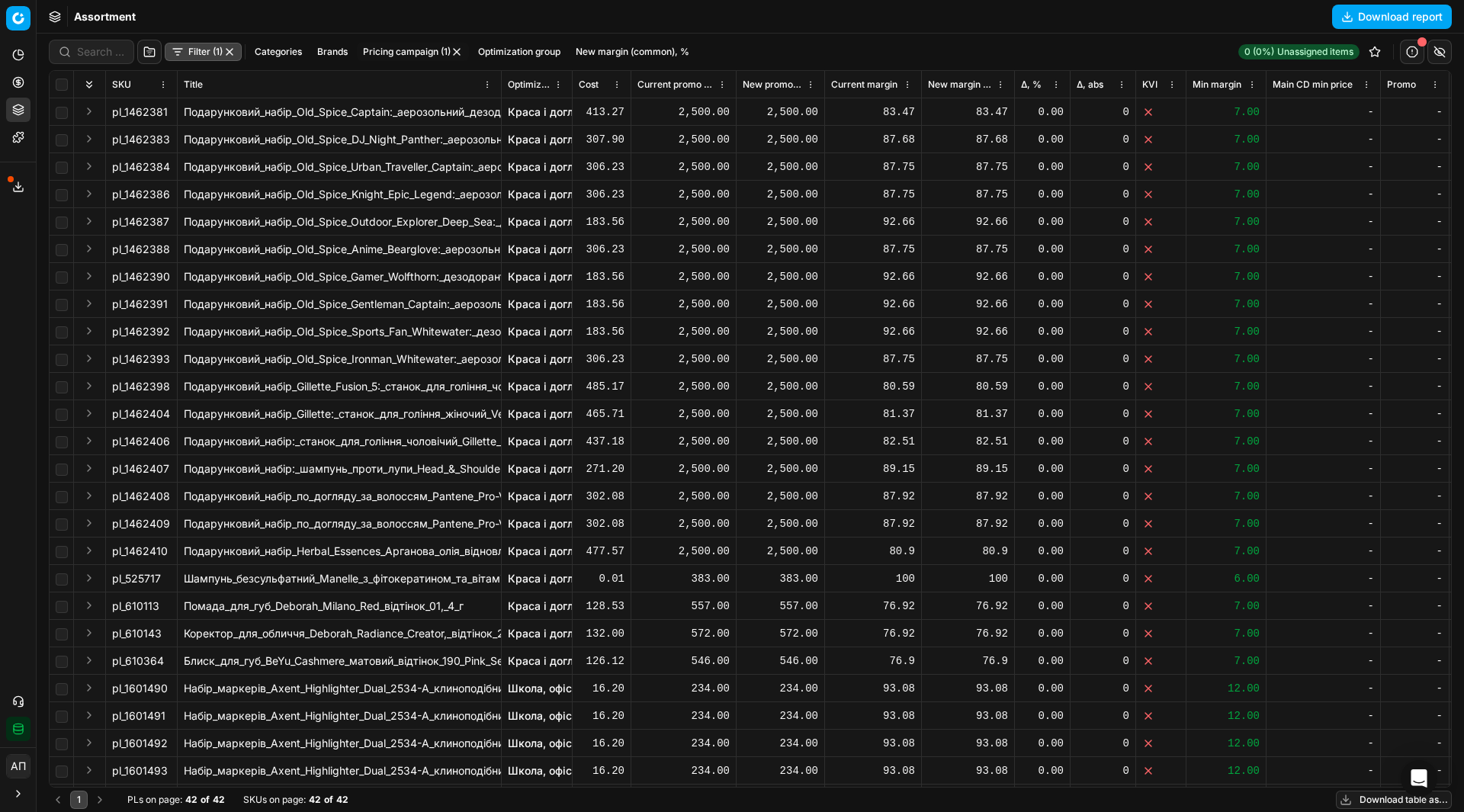
click at [0, 393] on div "Analytics Pricing Product portfolio Templates Export service 9 Contact support …" at bounding box center [17, 392] width 36 height 711
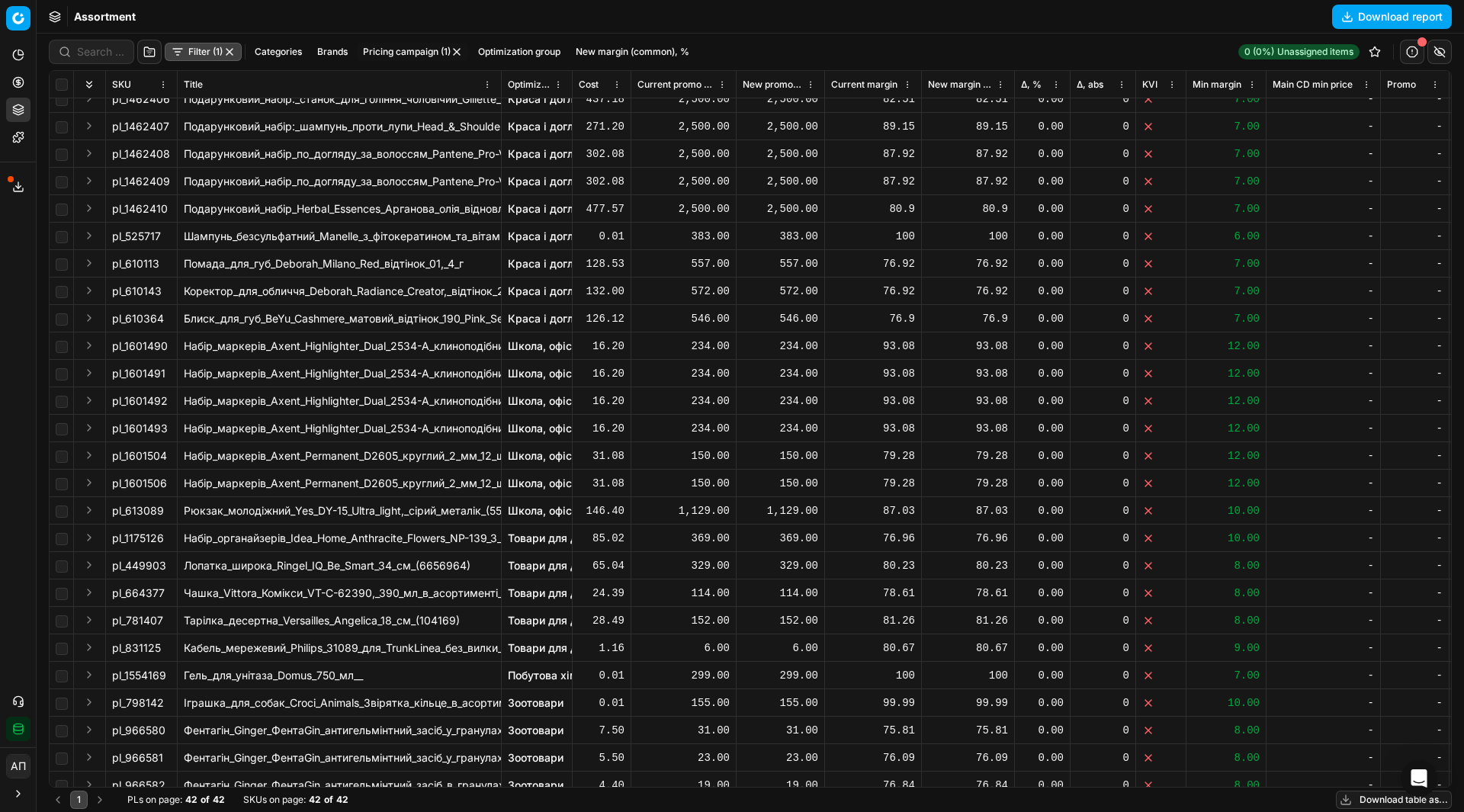
scroll to position [340, 0]
drag, startPoint x: 127, startPoint y: 486, endPoint x: 178, endPoint y: 486, distance: 51.0
copy div "1601506"
drag, startPoint x: 125, startPoint y: 457, endPoint x: 170, endPoint y: 455, distance: 45.0
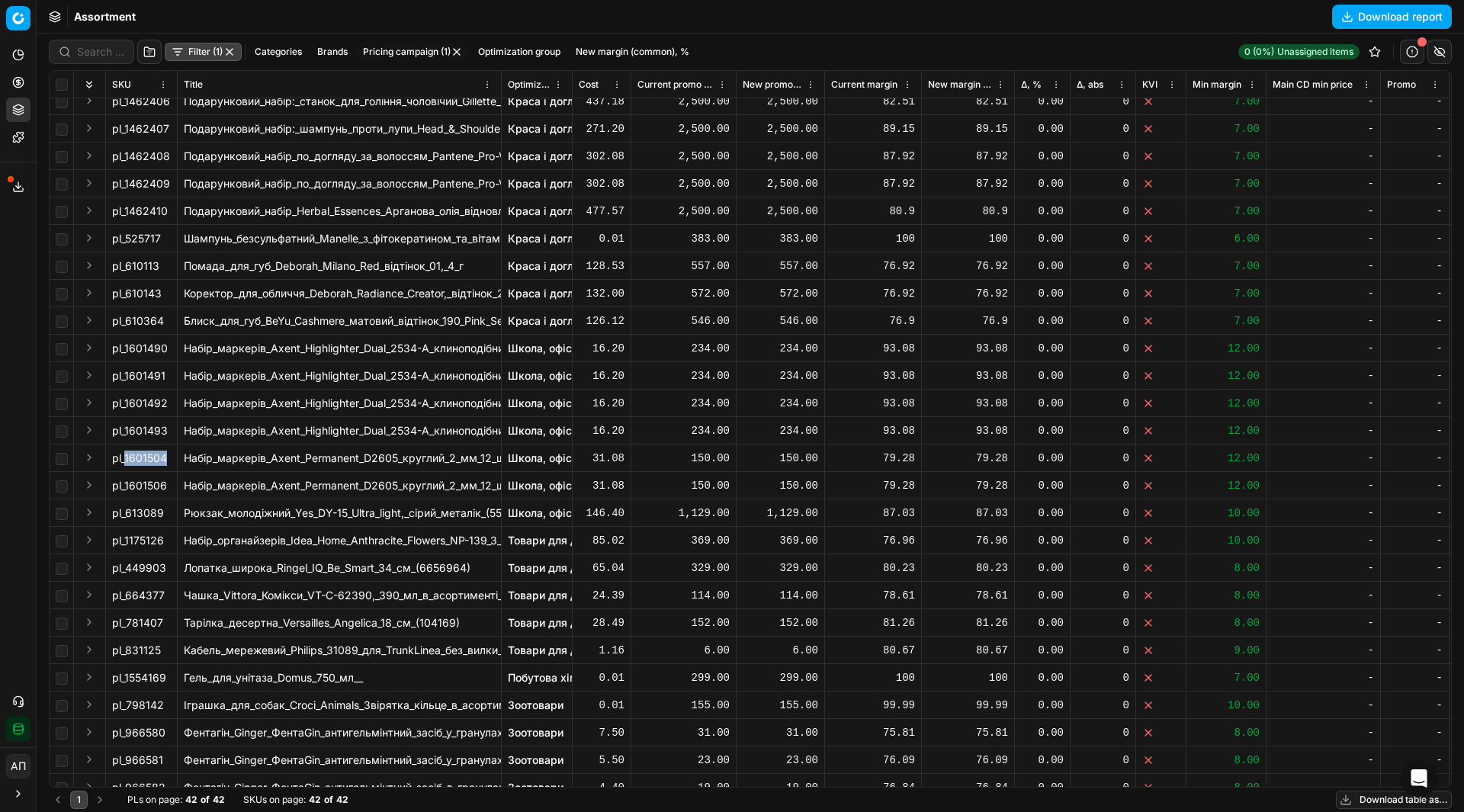
click at [170, 455] on div "pl_1601504" at bounding box center [142, 458] width 59 height 16
copy div "1601504"
drag, startPoint x: 123, startPoint y: 431, endPoint x: 171, endPoint y: 429, distance: 48.0
click at [171, 429] on td "pl_1601493" at bounding box center [142, 431] width 72 height 28
copy span "1601493"
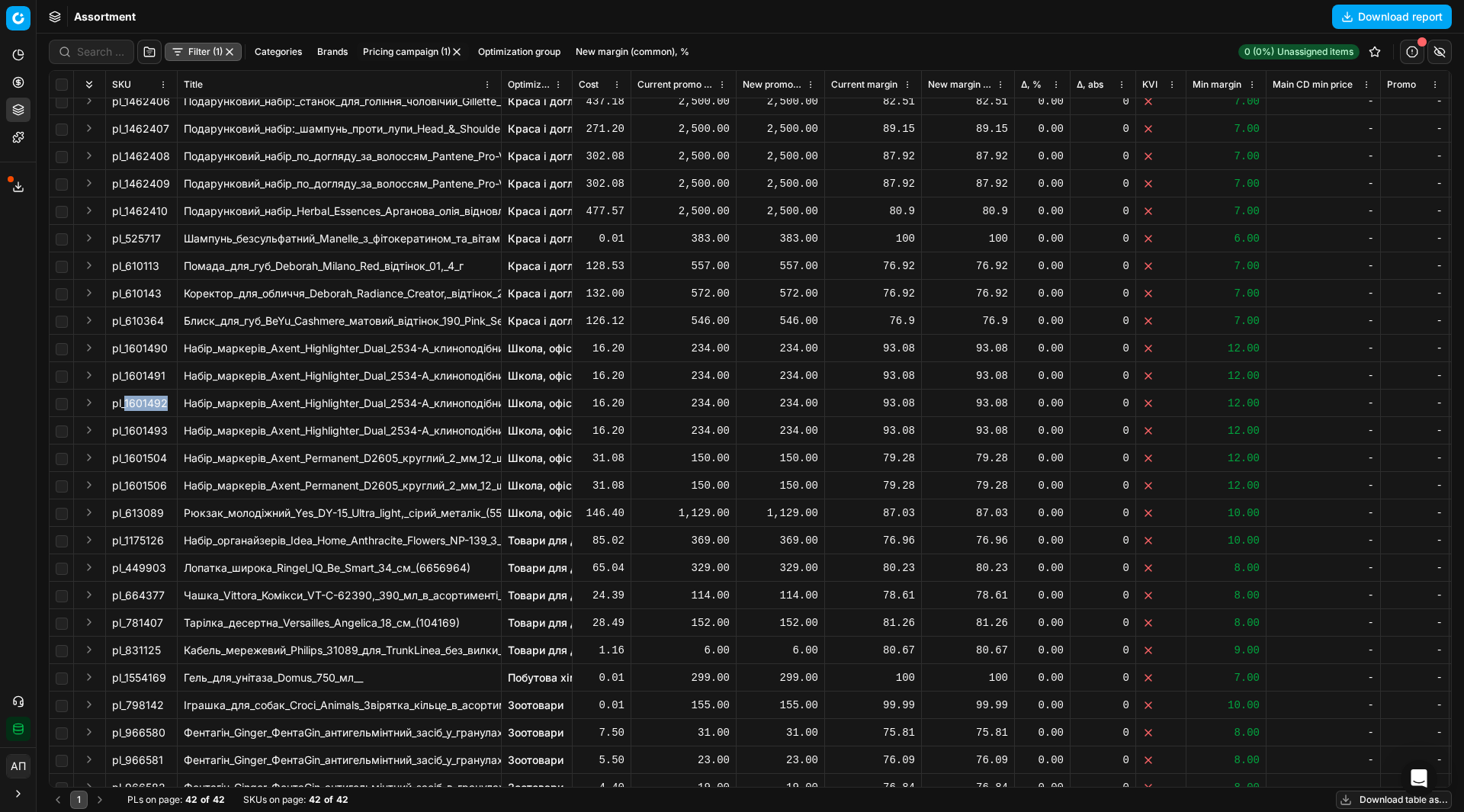
drag, startPoint x: 125, startPoint y: 406, endPoint x: 170, endPoint y: 404, distance: 45.0
click at [170, 404] on div "pl_1601492" at bounding box center [142, 403] width 59 height 16
copy div "1601492"
drag, startPoint x: 127, startPoint y: 373, endPoint x: 168, endPoint y: 370, distance: 41.1
click at [168, 370] on div "pl_1601491" at bounding box center [142, 375] width 59 height 16
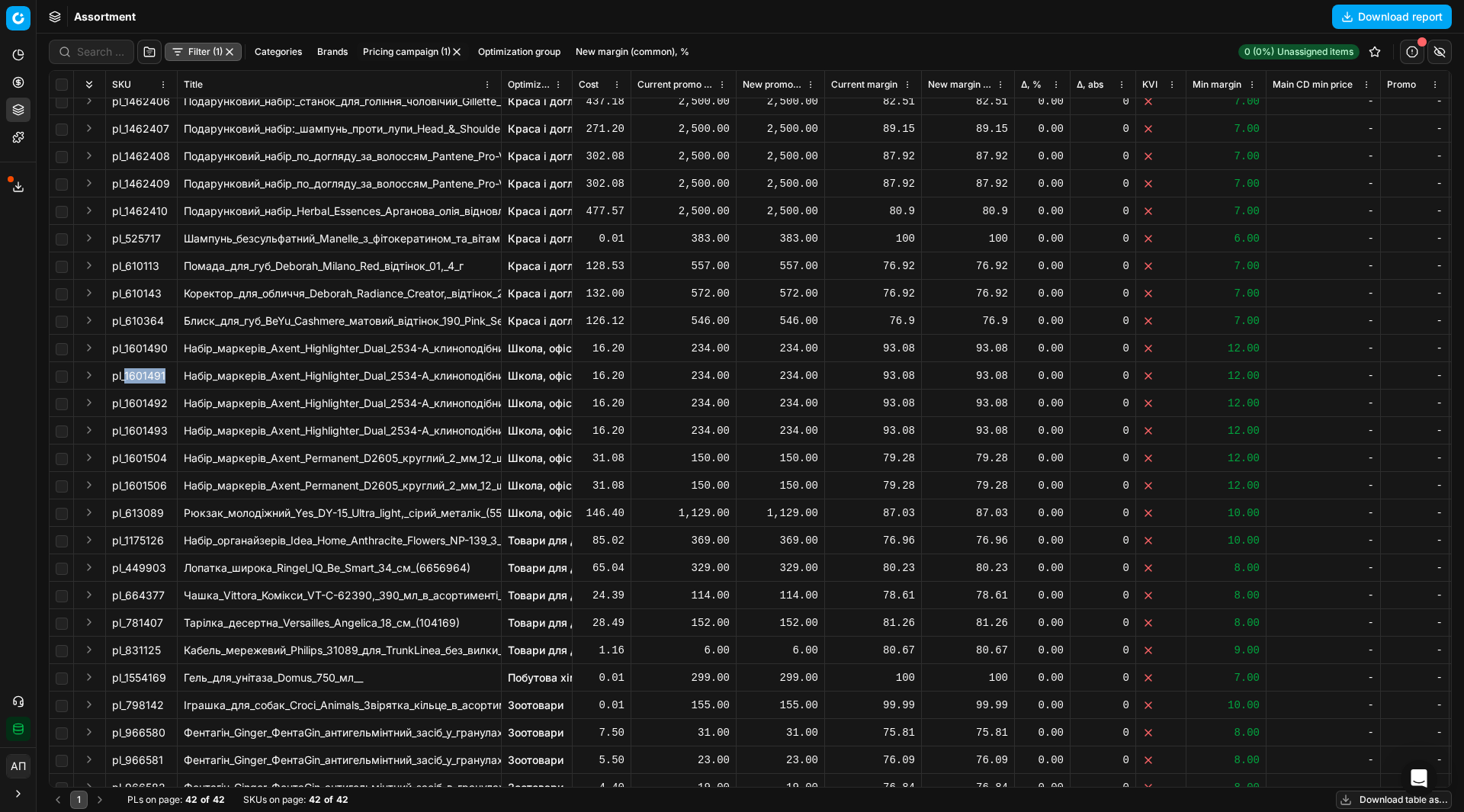
copy div "1601491"
drag, startPoint x: 124, startPoint y: 343, endPoint x: 172, endPoint y: 349, distance: 48.4
click at [172, 349] on td "pl_1601490" at bounding box center [142, 349] width 72 height 28
copy span "1601490"
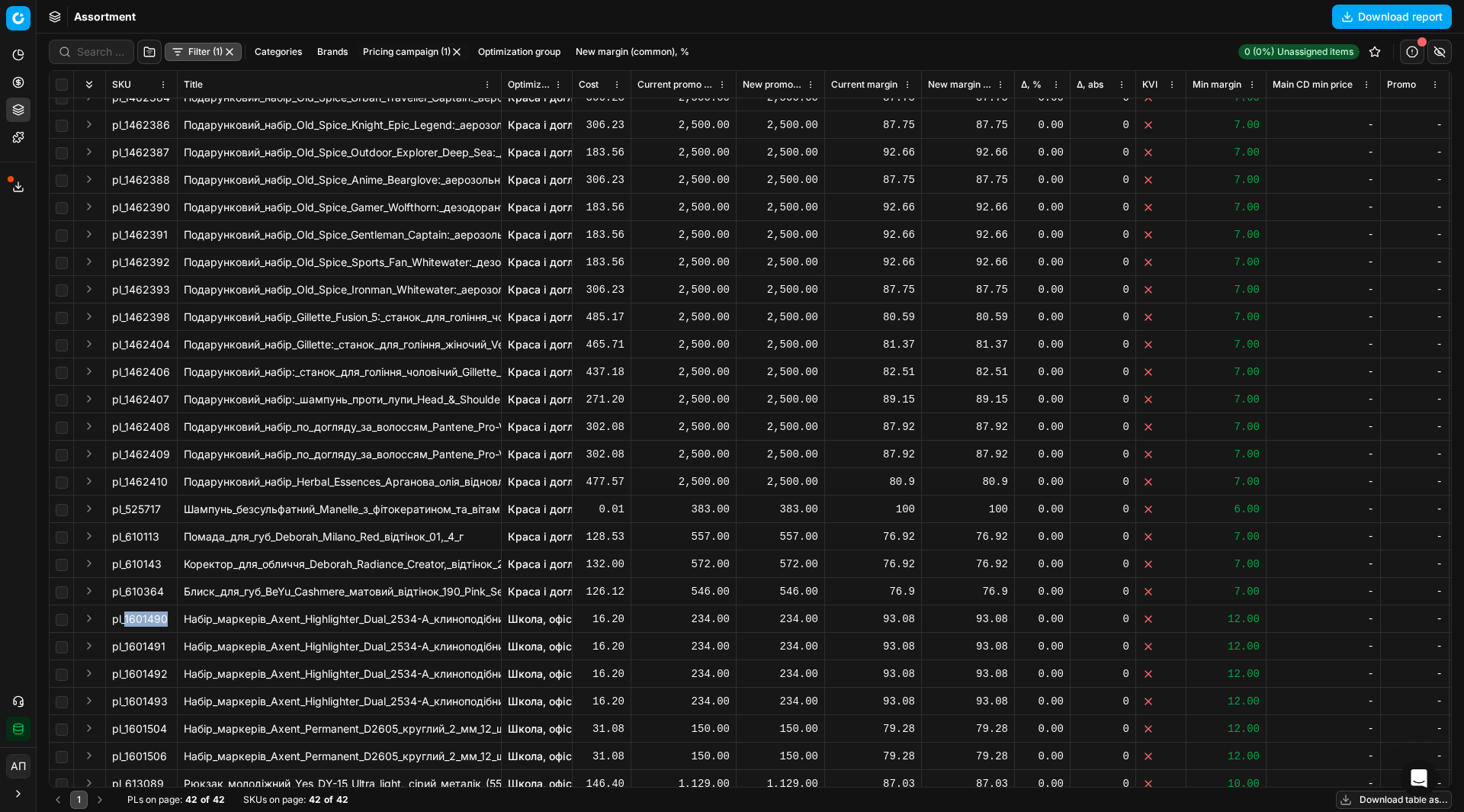
scroll to position [0, 0]
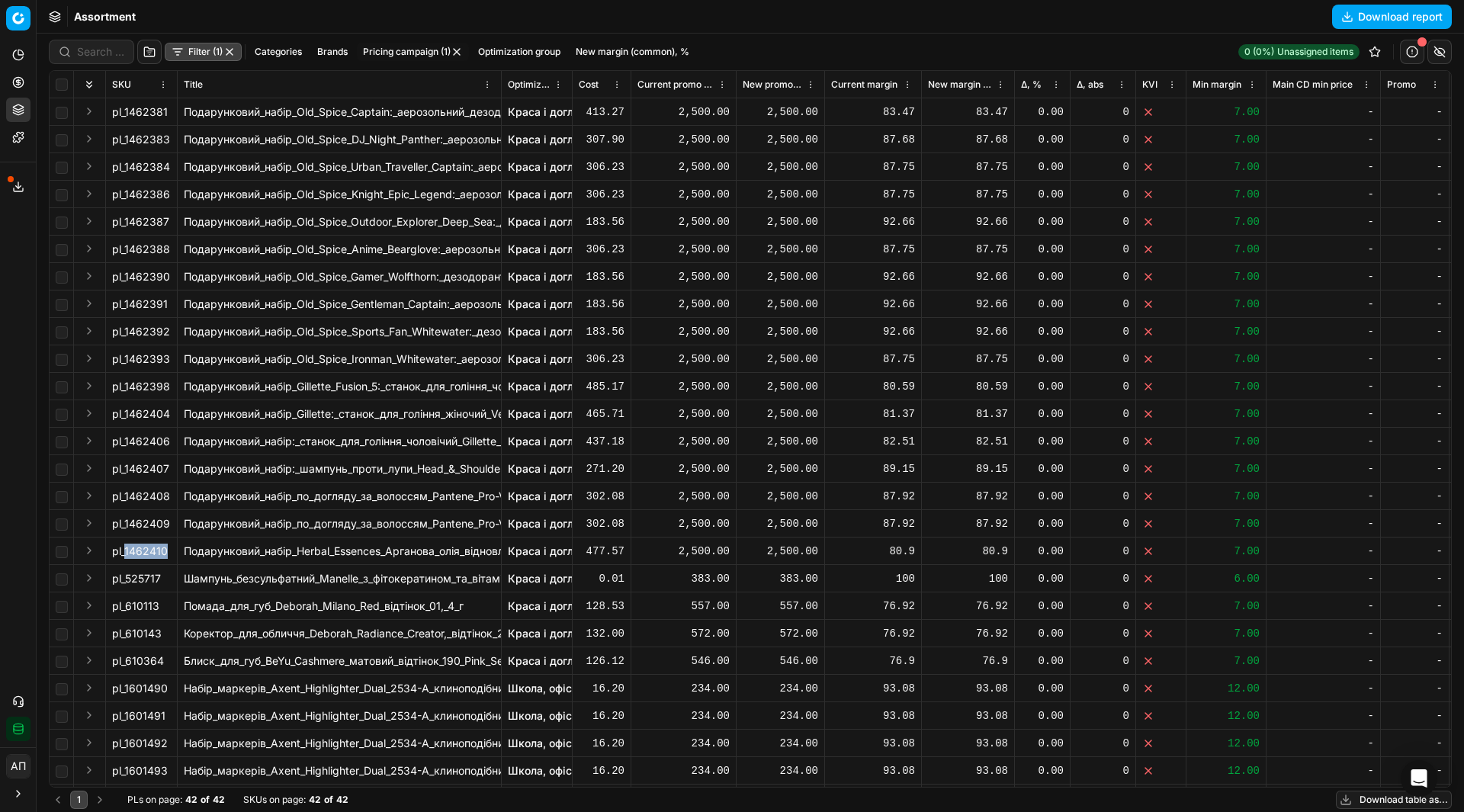
drag, startPoint x: 125, startPoint y: 551, endPoint x: 177, endPoint y: 549, distance: 52.0
click at [177, 549] on td "pl_1462410" at bounding box center [142, 552] width 72 height 28
copy span "1462410"
drag, startPoint x: 125, startPoint y: 522, endPoint x: 172, endPoint y: 519, distance: 47.1
click at [172, 519] on td "pl_1462409" at bounding box center [142, 524] width 72 height 28
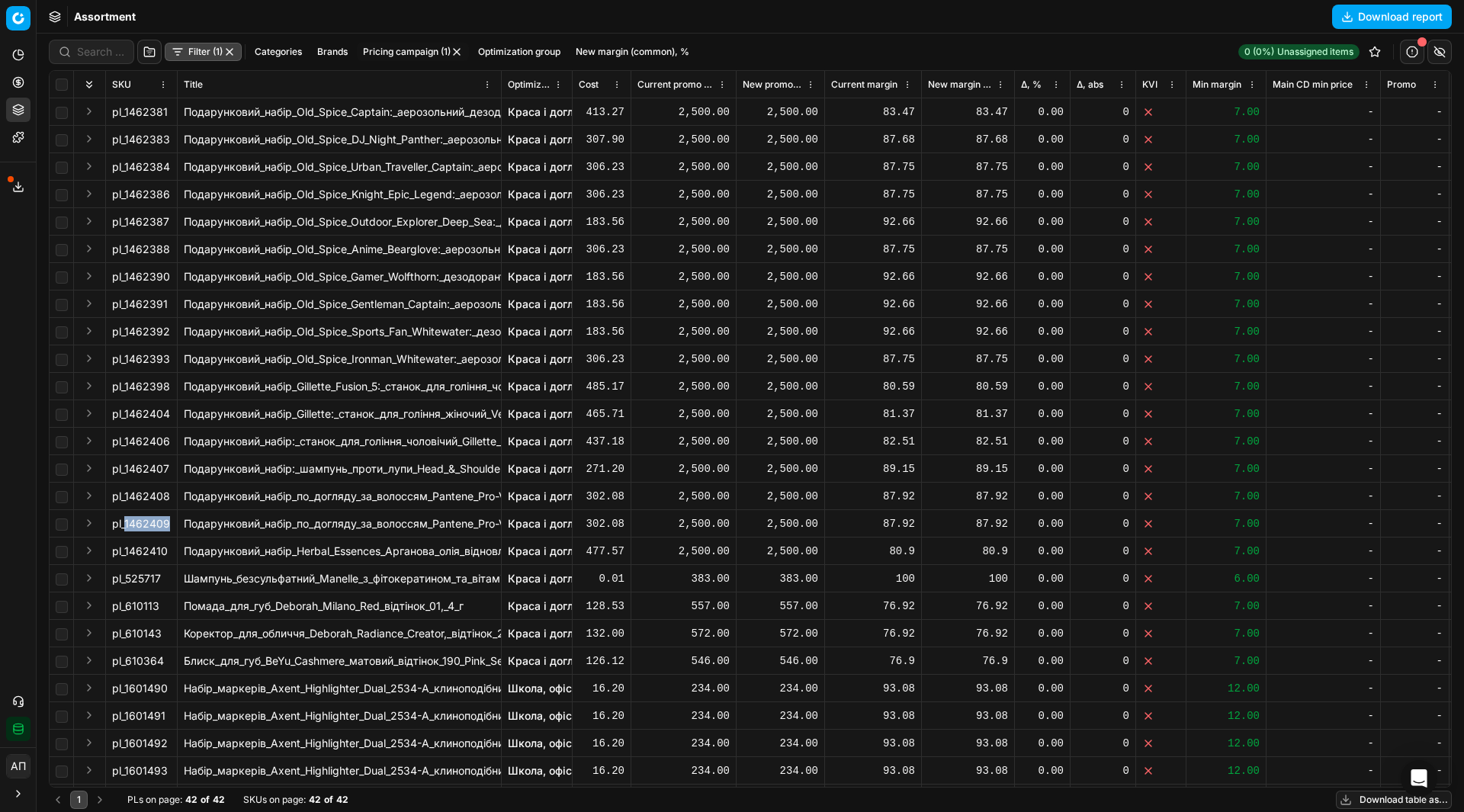
copy span "1462409"
drag, startPoint x: 124, startPoint y: 492, endPoint x: 168, endPoint y: 502, distance: 45.1
click at [168, 502] on div "pl_1462408" at bounding box center [142, 496] width 59 height 16
copy div "1462408"
drag, startPoint x: 126, startPoint y: 471, endPoint x: 171, endPoint y: 472, distance: 45.0
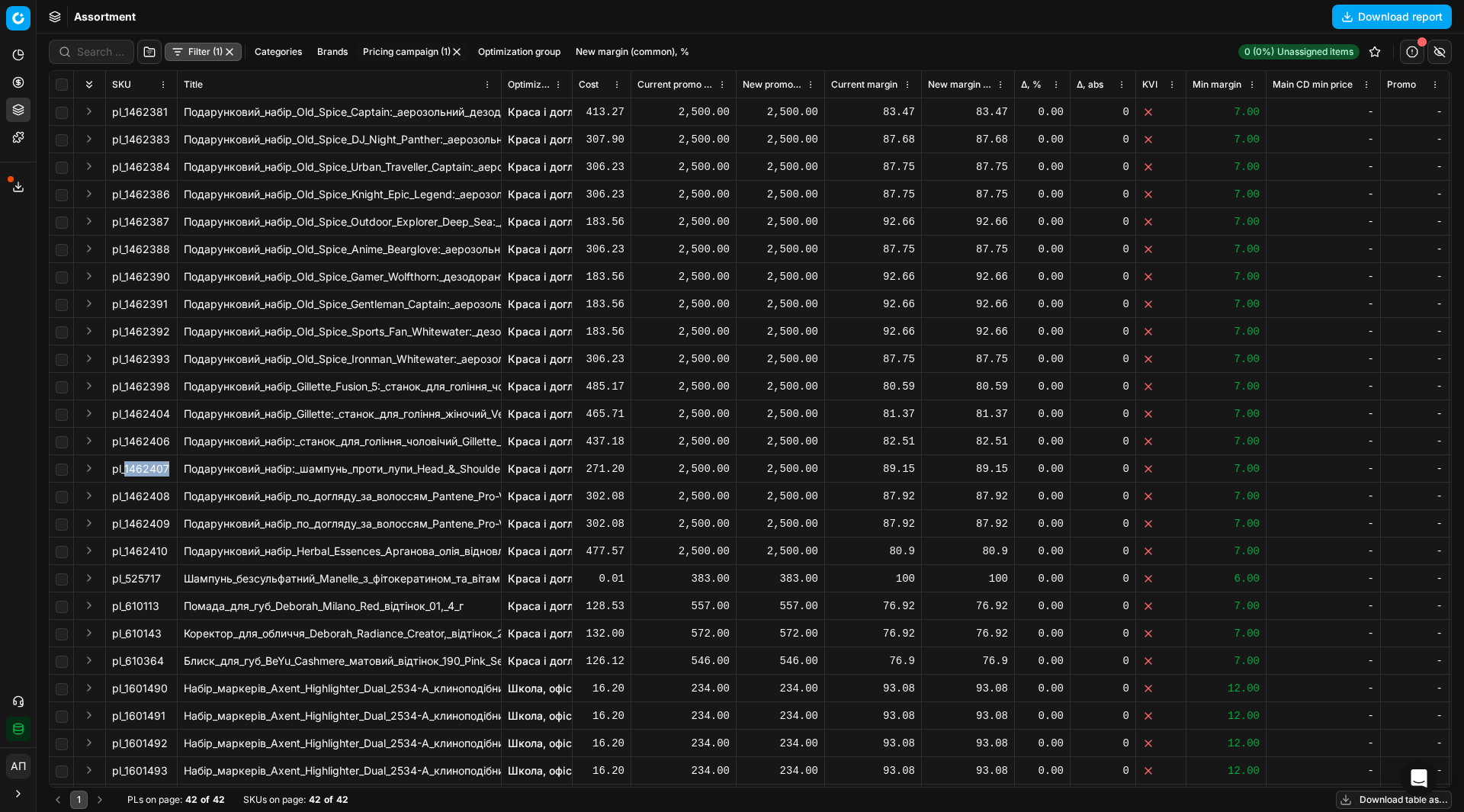
click at [171, 472] on td "pl_1462407" at bounding box center [142, 469] width 72 height 28
copy span "1462407"
drag, startPoint x: 125, startPoint y: 440, endPoint x: 171, endPoint y: 444, distance: 46.2
click at [171, 444] on td "pl_1462406" at bounding box center [142, 441] width 72 height 28
drag, startPoint x: 125, startPoint y: 408, endPoint x: 171, endPoint y: 417, distance: 46.9
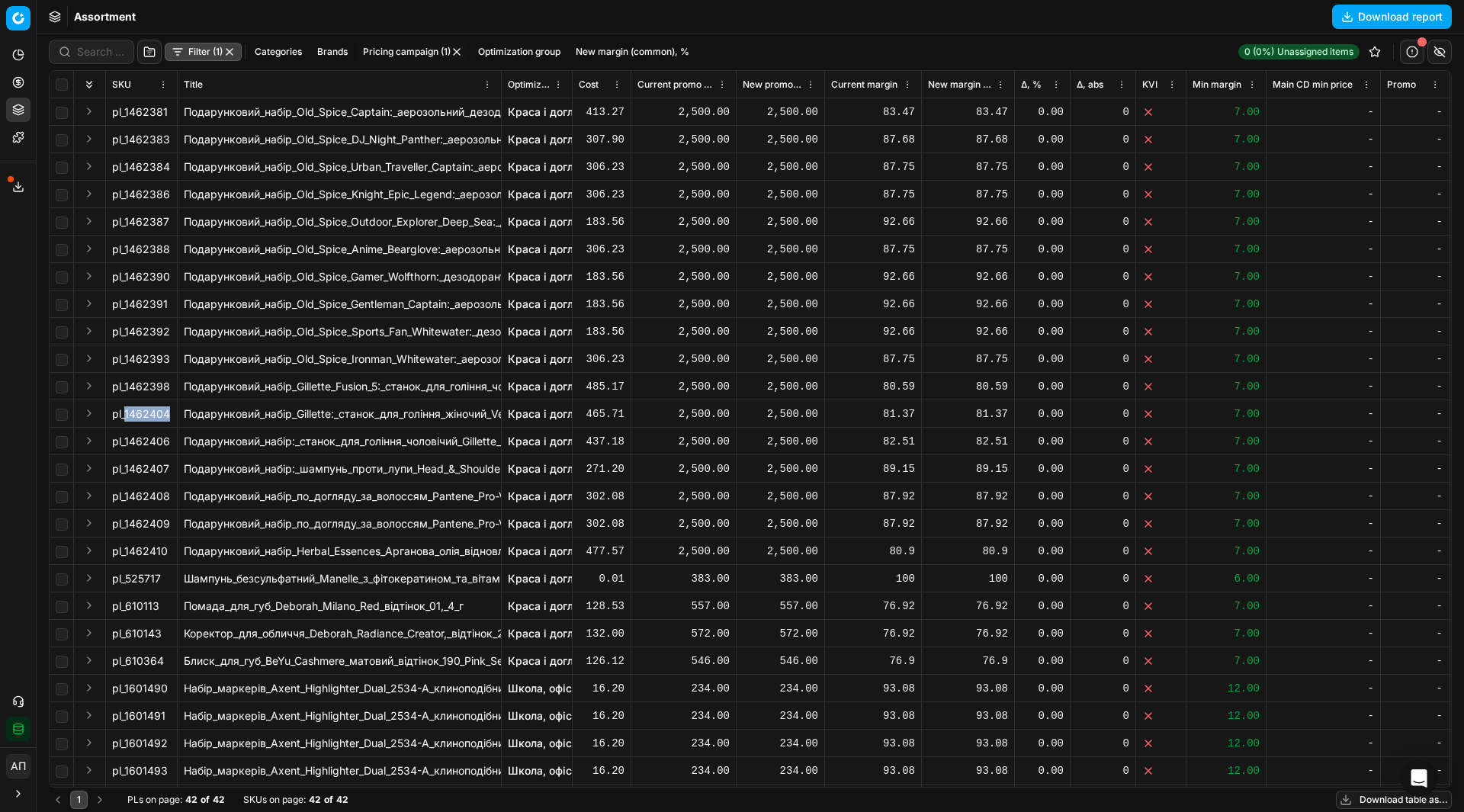
click at [171, 417] on td "pl_1462404" at bounding box center [142, 414] width 72 height 28
drag, startPoint x: 123, startPoint y: 387, endPoint x: 172, endPoint y: 390, distance: 49.1
click at [172, 390] on td "pl_1462398" at bounding box center [142, 386] width 72 height 28
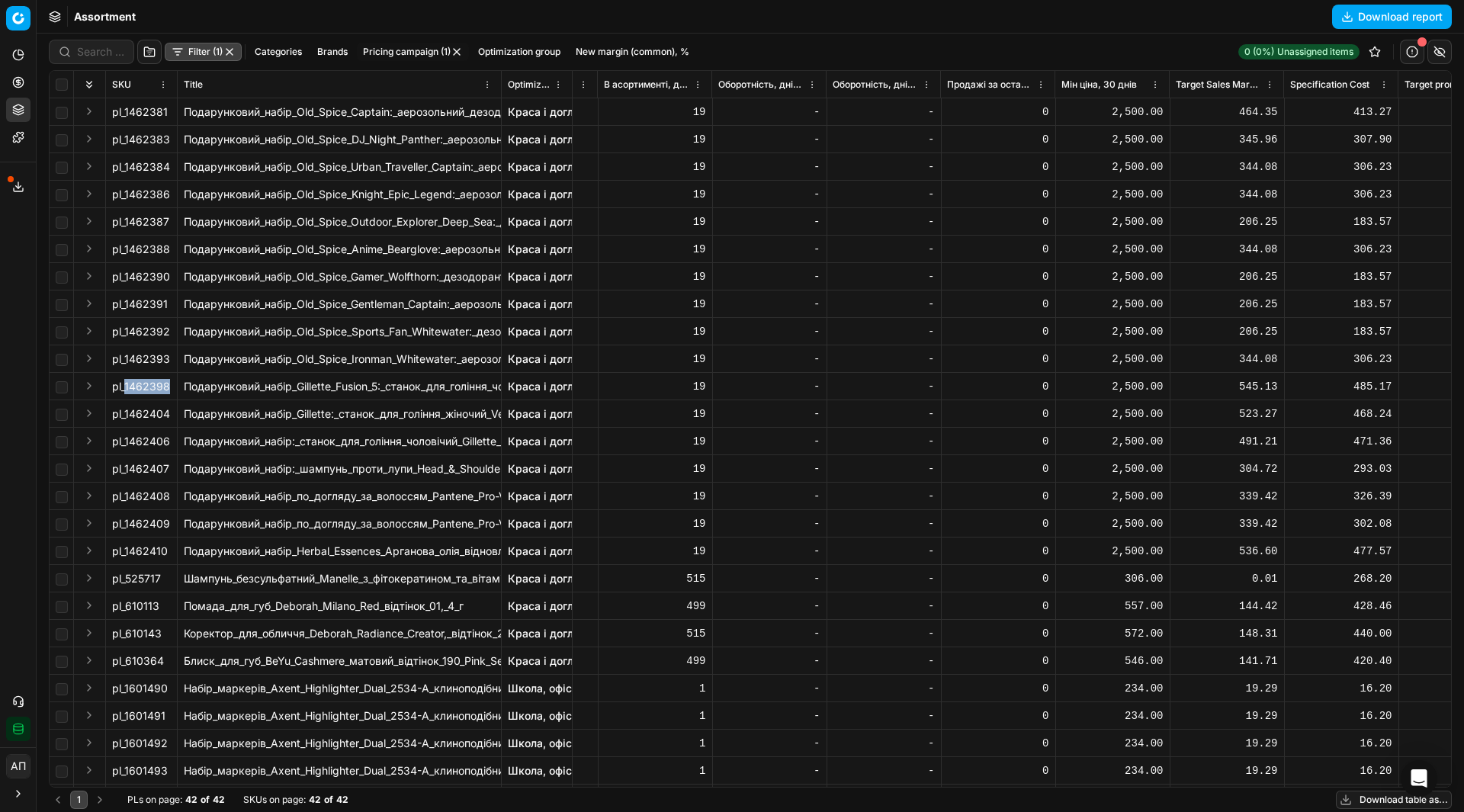
scroll to position [0, 6295]
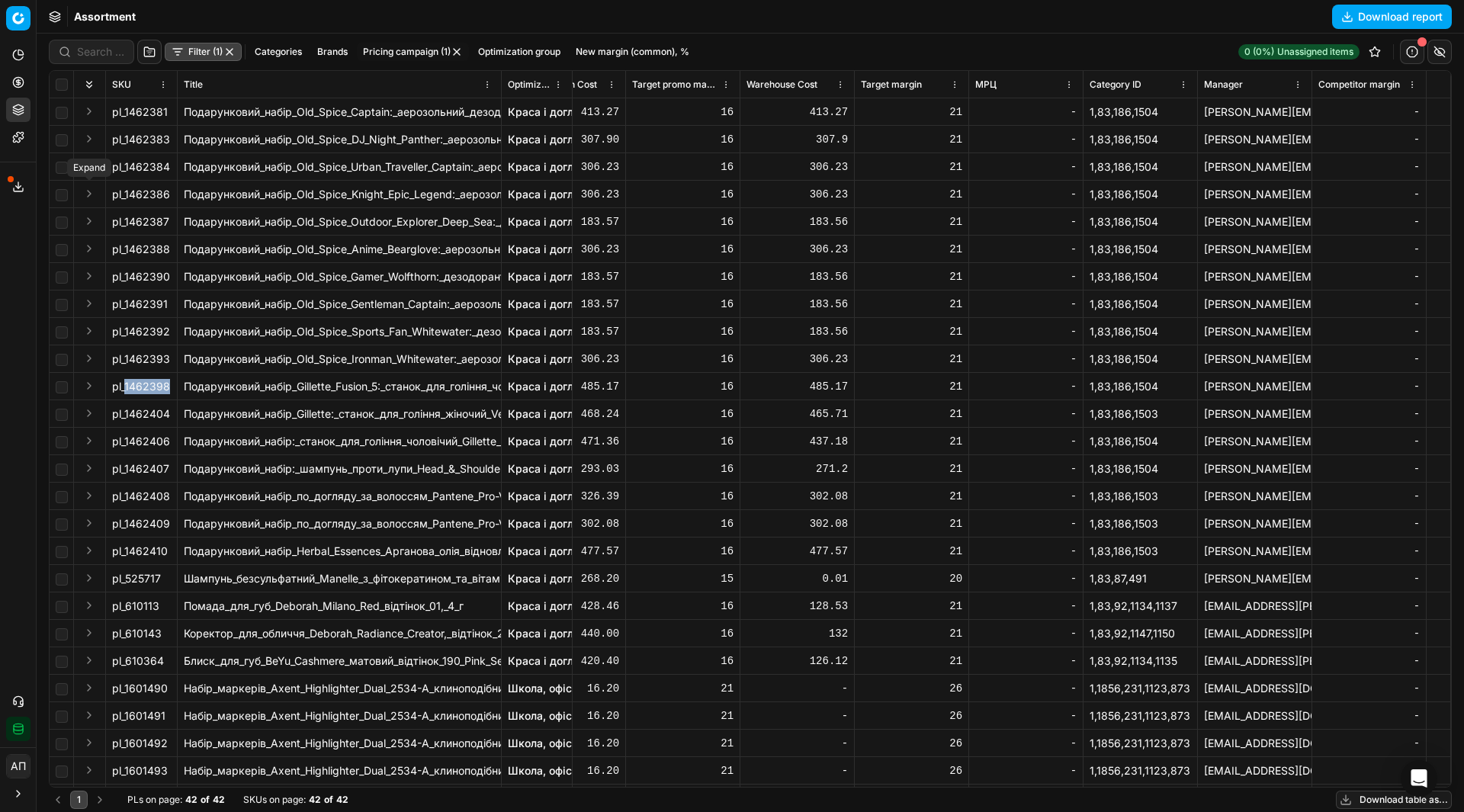
click at [91, 195] on button "Expand" at bounding box center [89, 194] width 18 height 18
drag, startPoint x: 185, startPoint y: 223, endPoint x: 288, endPoint y: 221, distance: 103.0
click at [288, 221] on div "Подарунковий набір Old Spice [PERSON_NAME] Epic Legend: аерозольний дезодорант …" at bounding box center [339, 222] width 311 height 16
click at [86, 193] on button "Expand" at bounding box center [89, 194] width 18 height 18
click at [8, 303] on div "Analytics Pricing Product portfolio Templates Export service 9 Contact support …" at bounding box center [17, 392] width 36 height 711
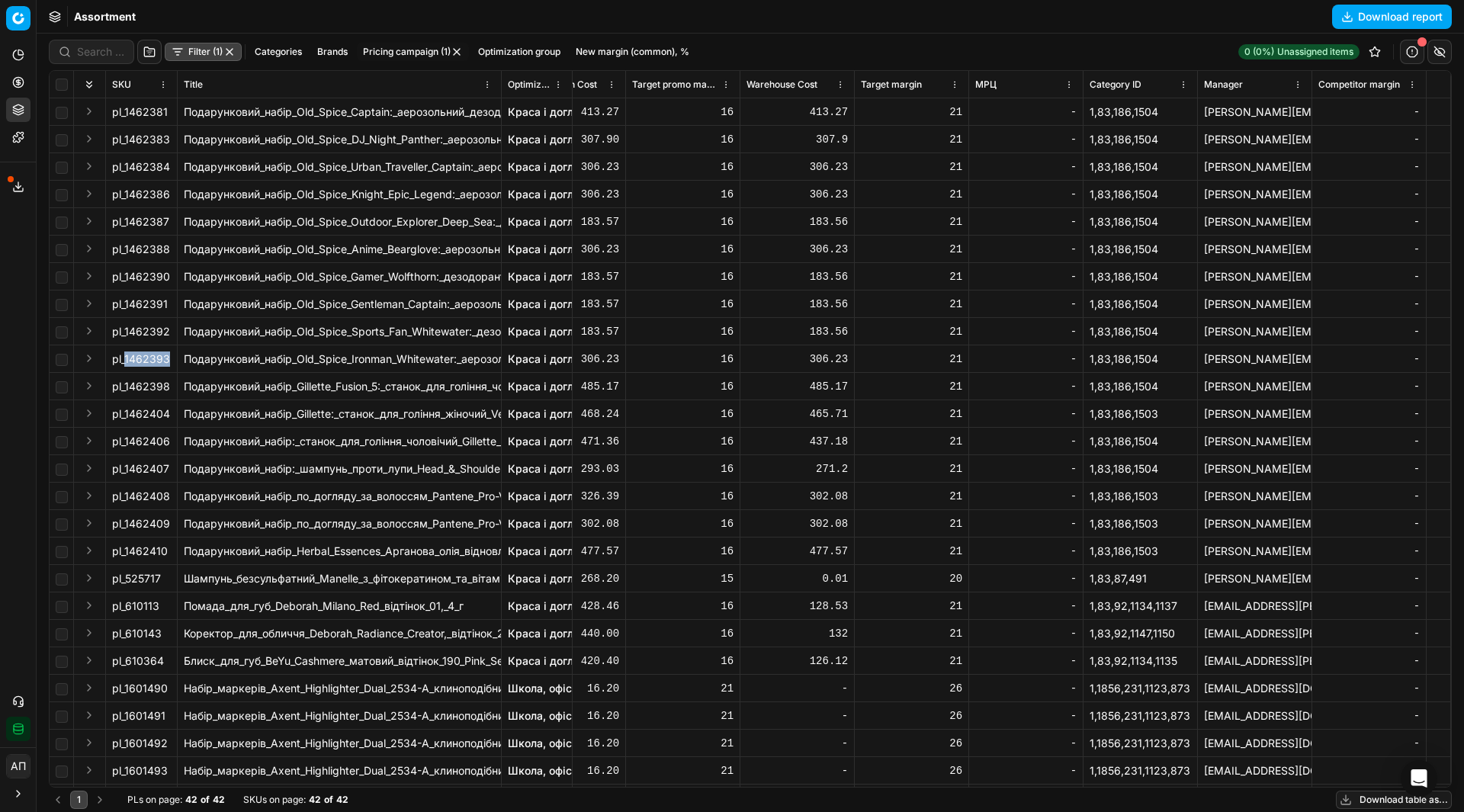
drag, startPoint x: 127, startPoint y: 367, endPoint x: 170, endPoint y: 363, distance: 43.2
click at [170, 363] on td "pl_1462393" at bounding box center [142, 360] width 72 height 28
drag, startPoint x: 127, startPoint y: 331, endPoint x: 167, endPoint y: 331, distance: 40.0
click at [167, 331] on div "pl_1462392" at bounding box center [142, 331] width 59 height 16
drag, startPoint x: 125, startPoint y: 301, endPoint x: 172, endPoint y: 308, distance: 47.5
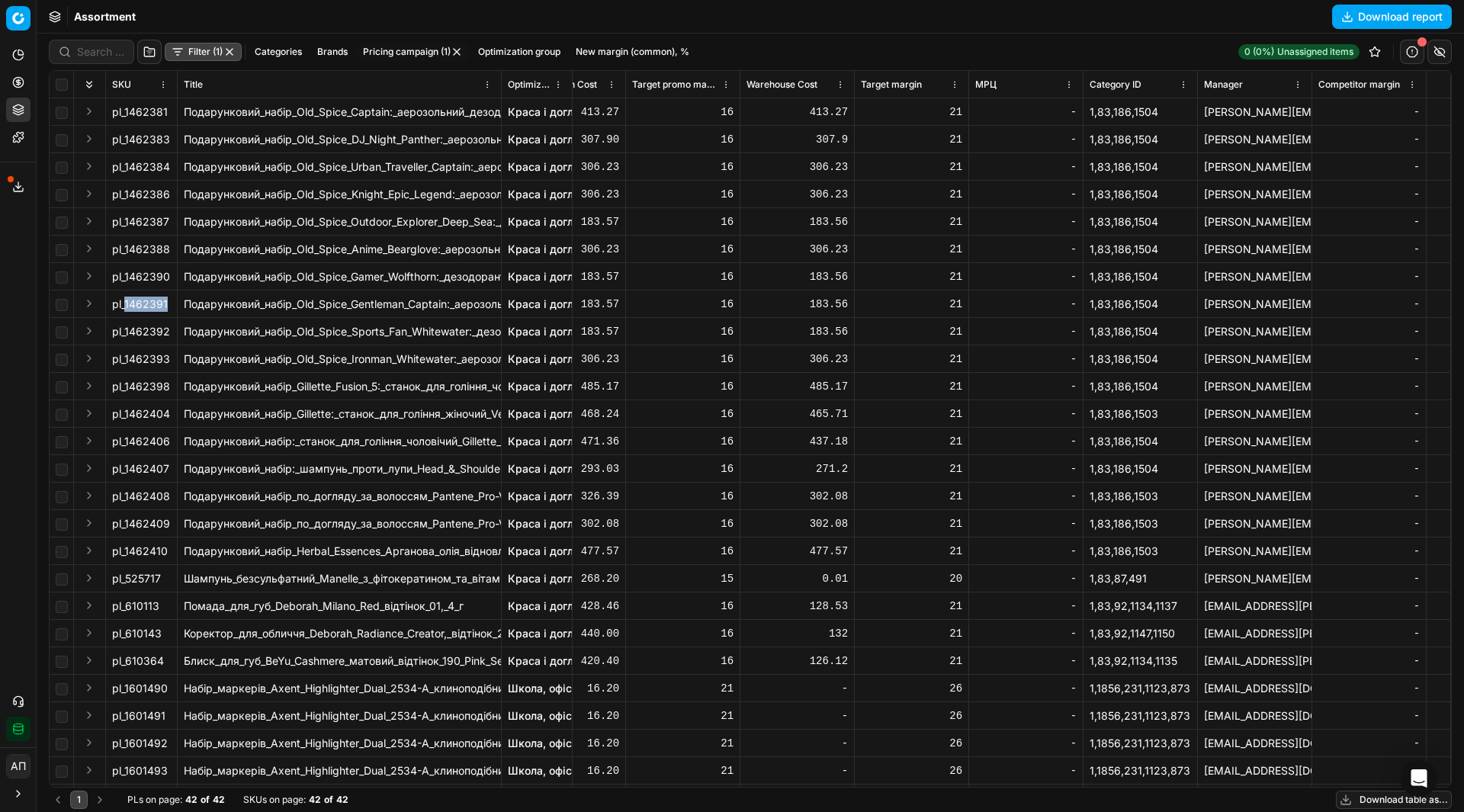
click at [172, 308] on td "pl_1462391" at bounding box center [142, 304] width 72 height 28
drag, startPoint x: 126, startPoint y: 279, endPoint x: 167, endPoint y: 281, distance: 41.0
click at [167, 281] on div "pl_1462390" at bounding box center [142, 277] width 59 height 16
drag, startPoint x: 123, startPoint y: 251, endPoint x: 169, endPoint y: 256, distance: 46.3
click at [169, 256] on div "pl_1462388" at bounding box center [142, 249] width 59 height 16
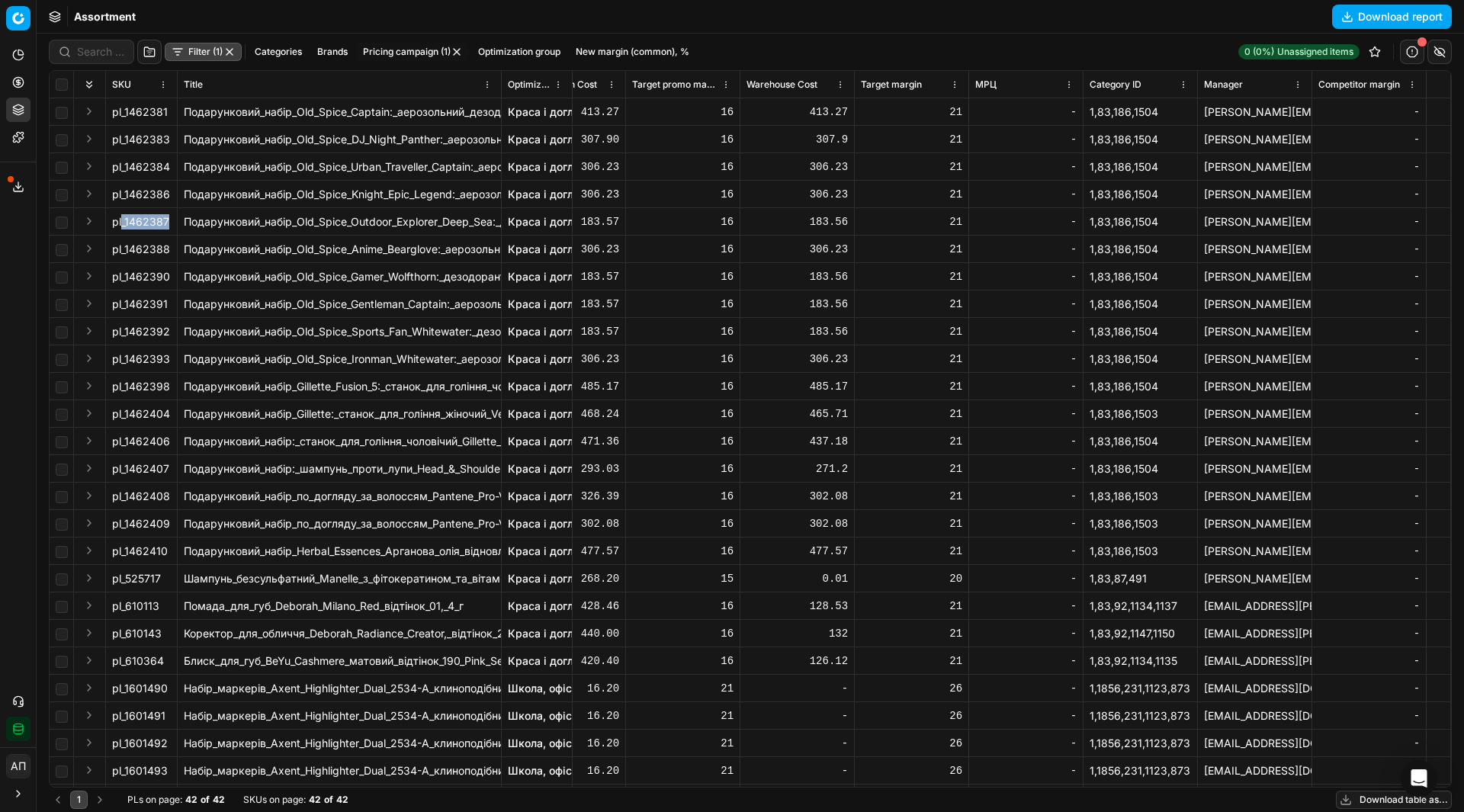
drag, startPoint x: 122, startPoint y: 223, endPoint x: 167, endPoint y: 223, distance: 45.0
click at [167, 223] on div "pl_1462387" at bounding box center [142, 222] width 59 height 16
click at [0, 268] on div "Analytics Pricing Product portfolio Templates Export service 9 Contact support …" at bounding box center [17, 392] width 36 height 711
drag, startPoint x: 126, startPoint y: 222, endPoint x: 172, endPoint y: 230, distance: 46.7
click at [172, 230] on td "pl_1462387" at bounding box center [142, 222] width 72 height 28
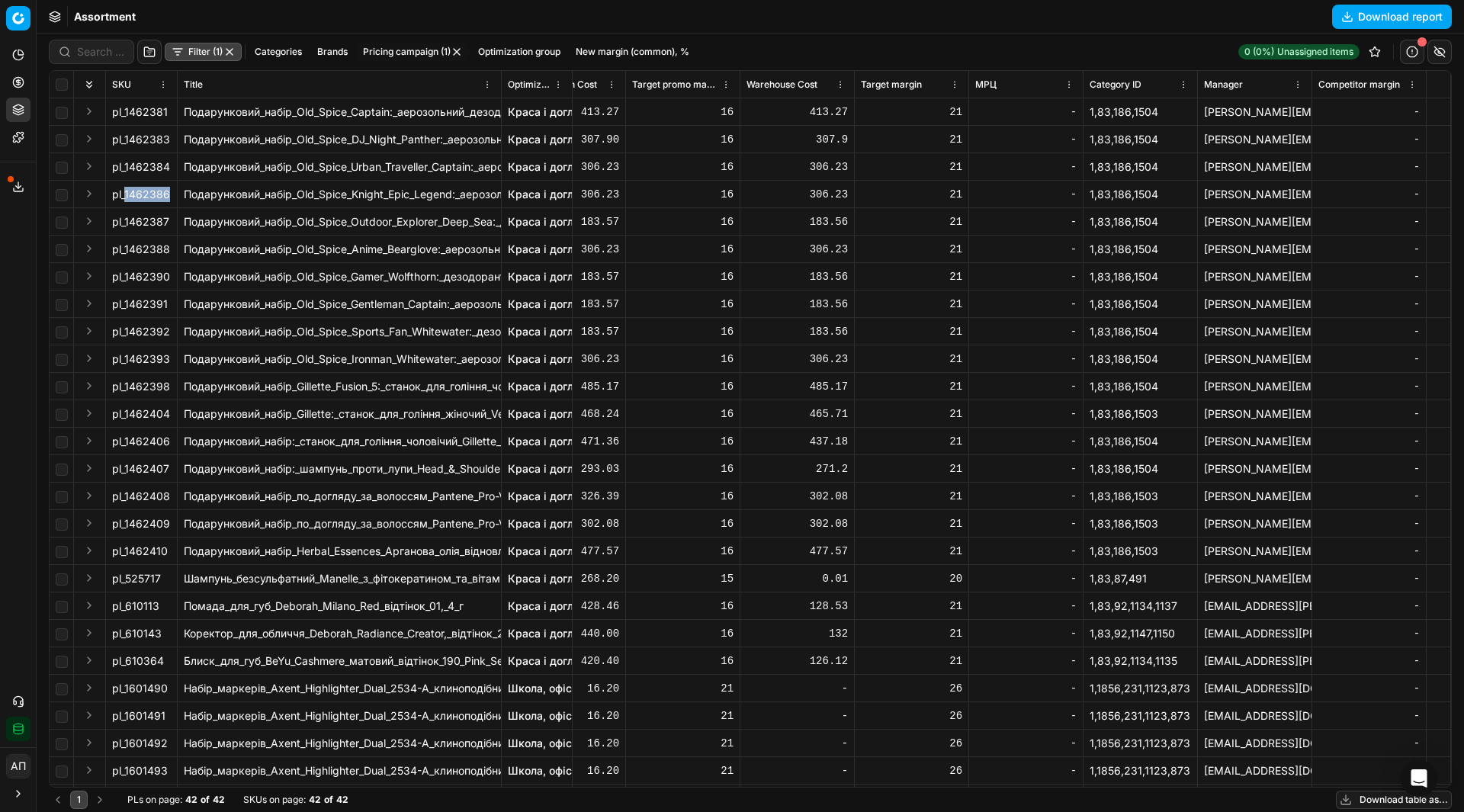
drag, startPoint x: 125, startPoint y: 190, endPoint x: 177, endPoint y: 199, distance: 52.8
click at [177, 199] on td "pl_1462386" at bounding box center [142, 194] width 72 height 28
drag, startPoint x: 122, startPoint y: 163, endPoint x: 170, endPoint y: 171, distance: 48.7
click at [170, 171] on div "pl_1462384" at bounding box center [142, 166] width 59 height 16
click at [0, 276] on div "Analytics Pricing Product portfolio Templates Export service 9 Contact support …" at bounding box center [17, 392] width 36 height 711
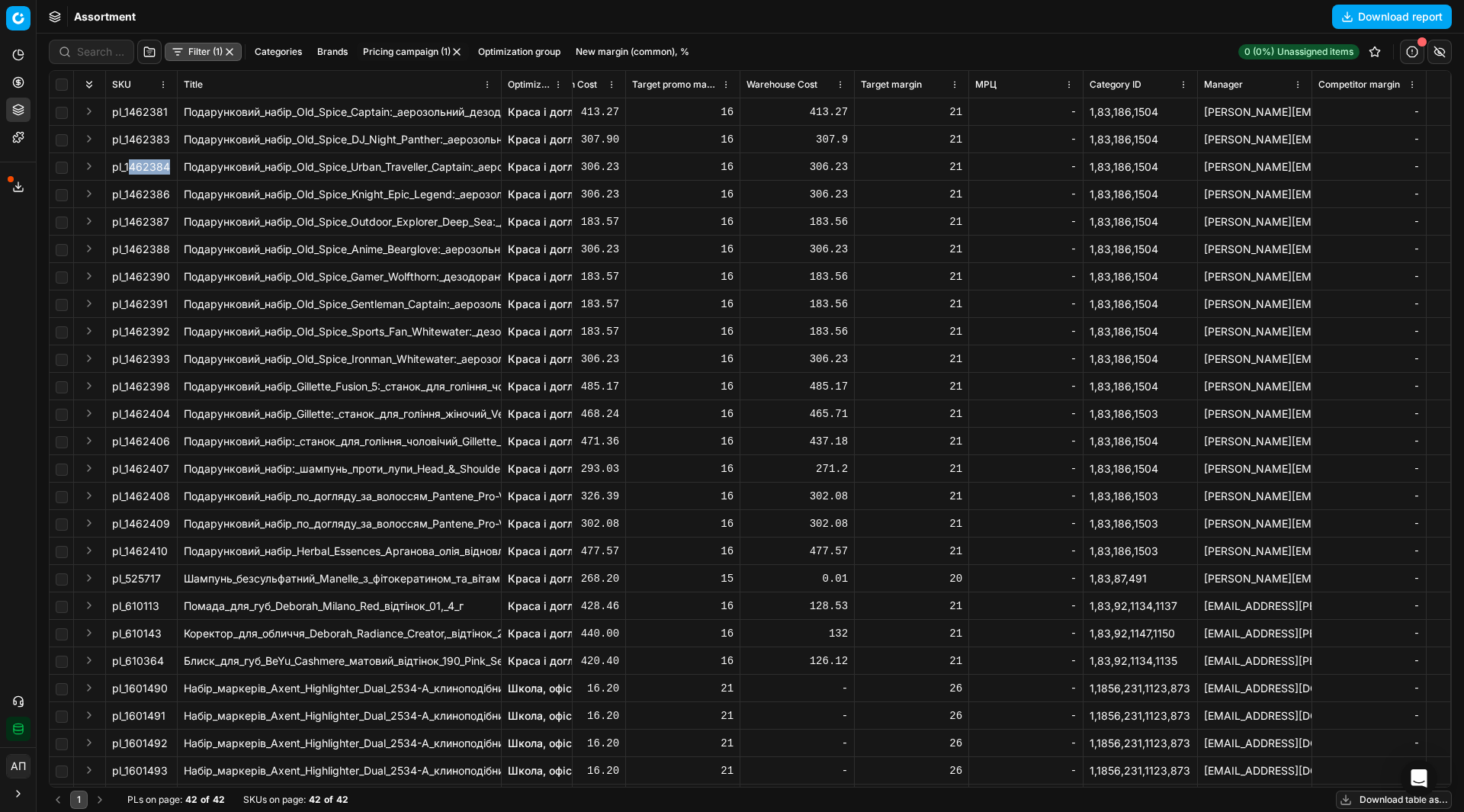
drag, startPoint x: 127, startPoint y: 170, endPoint x: 164, endPoint y: 170, distance: 37.0
click at [164, 170] on div "pl_1462384" at bounding box center [142, 166] width 59 height 16
click at [0, 297] on div "Analytics Pricing Product portfolio Templates Export service 9 Contact support …" at bounding box center [17, 392] width 36 height 711
drag, startPoint x: 126, startPoint y: 166, endPoint x: 172, endPoint y: 170, distance: 46.2
click at [172, 170] on td "pl_1462384" at bounding box center [142, 167] width 72 height 28
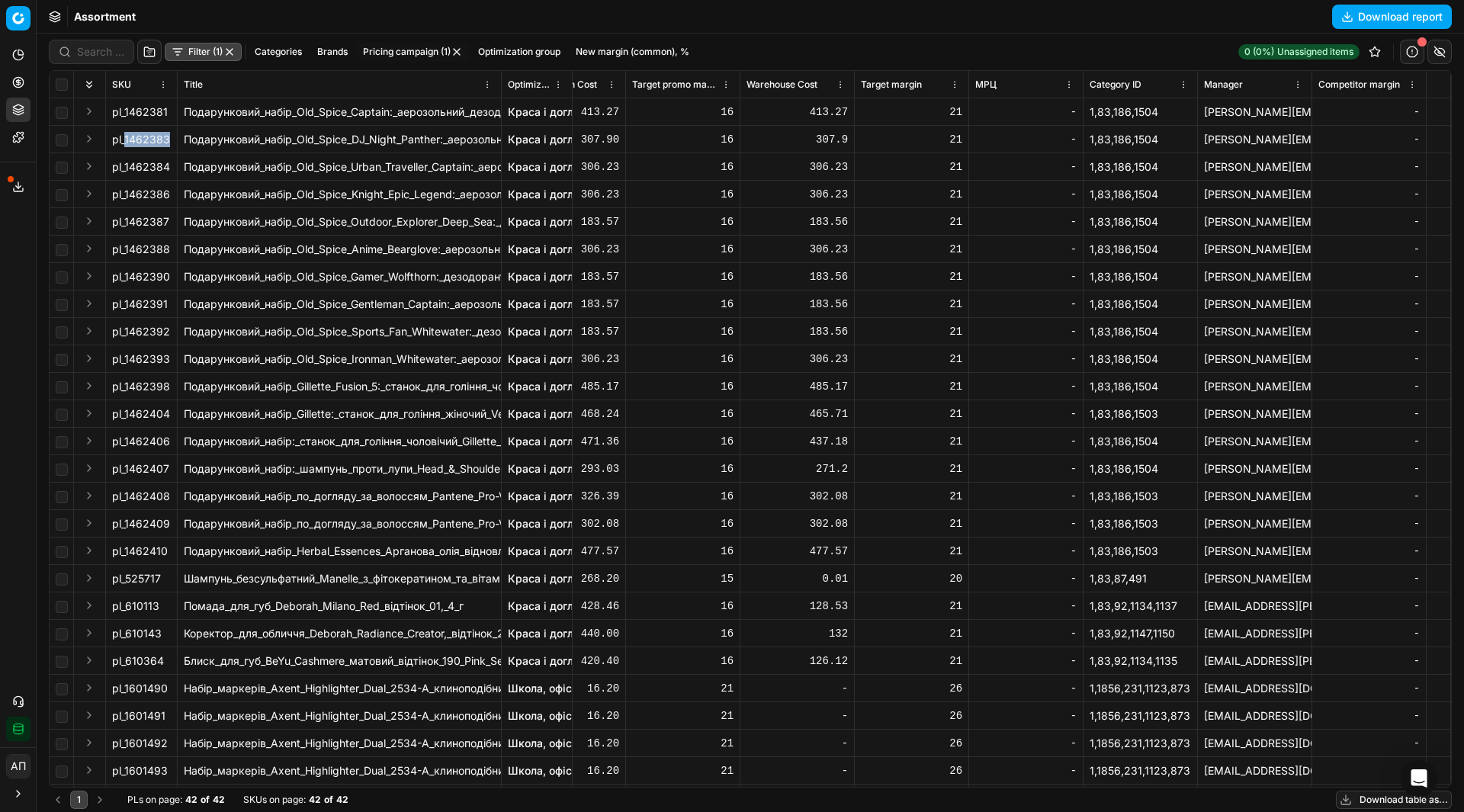
drag, startPoint x: 125, startPoint y: 135, endPoint x: 171, endPoint y: 143, distance: 46.7
click at [171, 143] on td "pl_1462383" at bounding box center [142, 140] width 72 height 28
drag, startPoint x: 127, startPoint y: 111, endPoint x: 167, endPoint y: 115, distance: 40.2
click at [167, 115] on div "pl_1462381" at bounding box center [142, 112] width 59 height 16
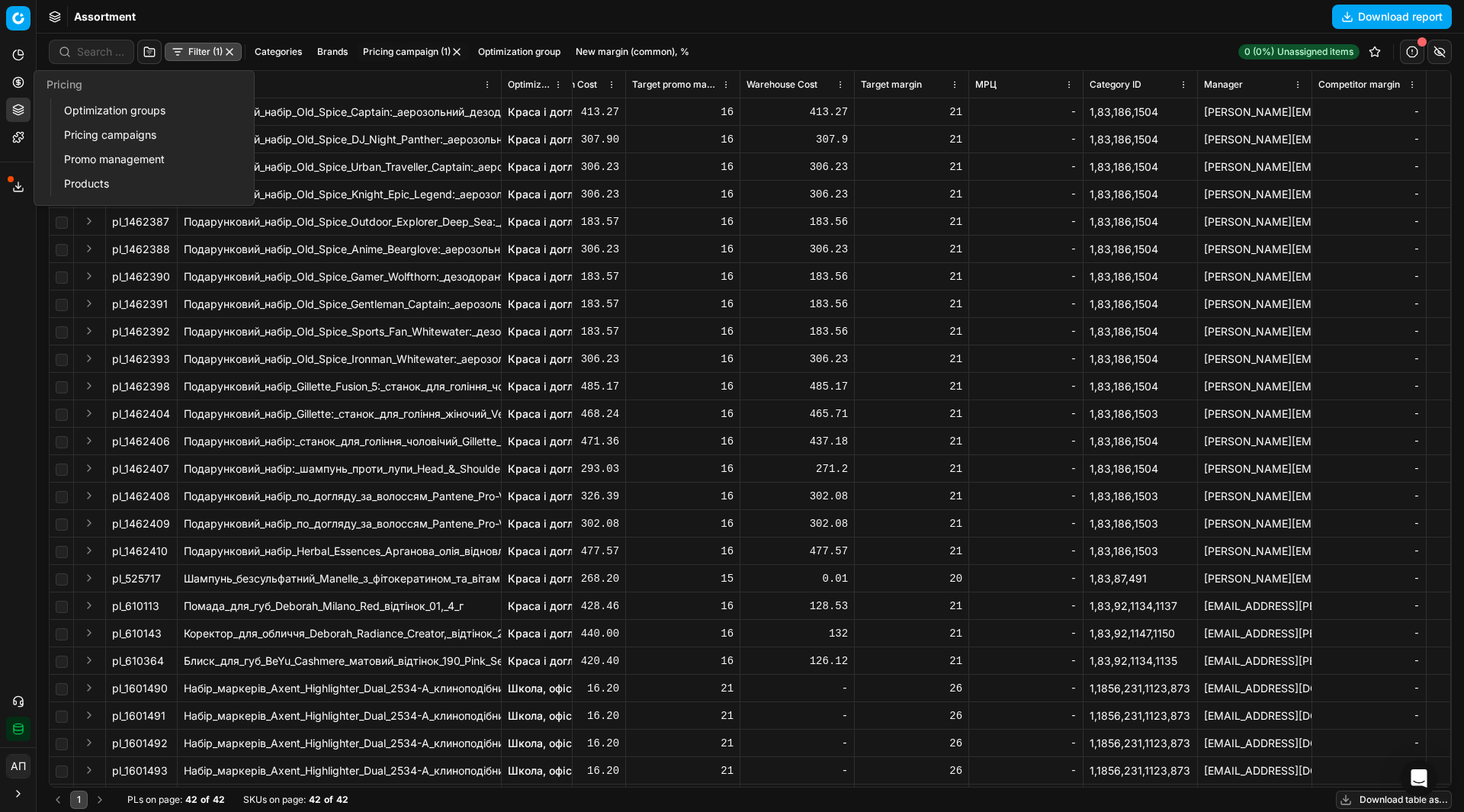
click at [65, 103] on link "Optimization groups" at bounding box center [146, 110] width 177 height 21
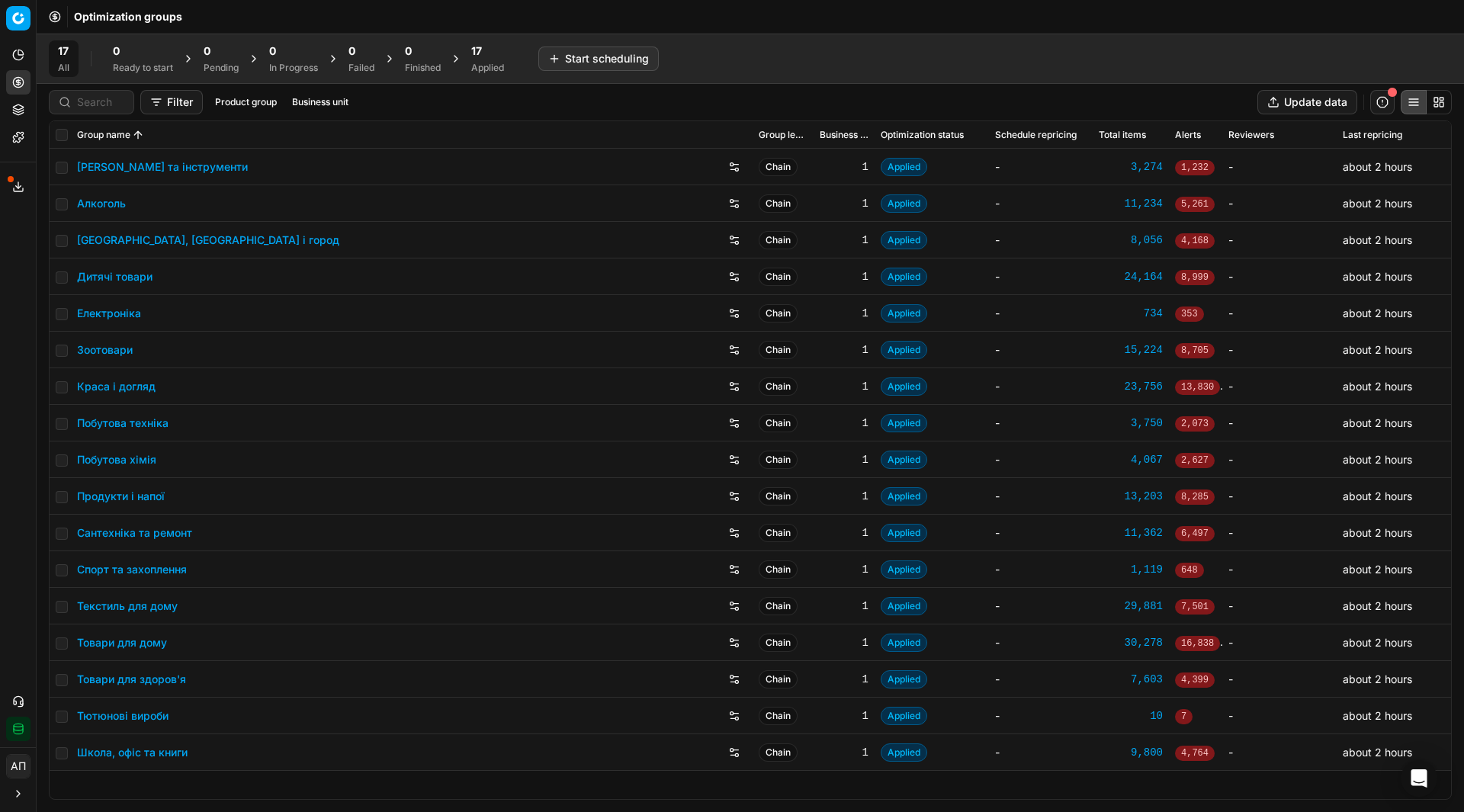
click at [11, 332] on div "Analytics Pricing Product portfolio Templates Export service 9 Contact support …" at bounding box center [17, 392] width 36 height 711
